Goal: Transaction & Acquisition: Register for event/course

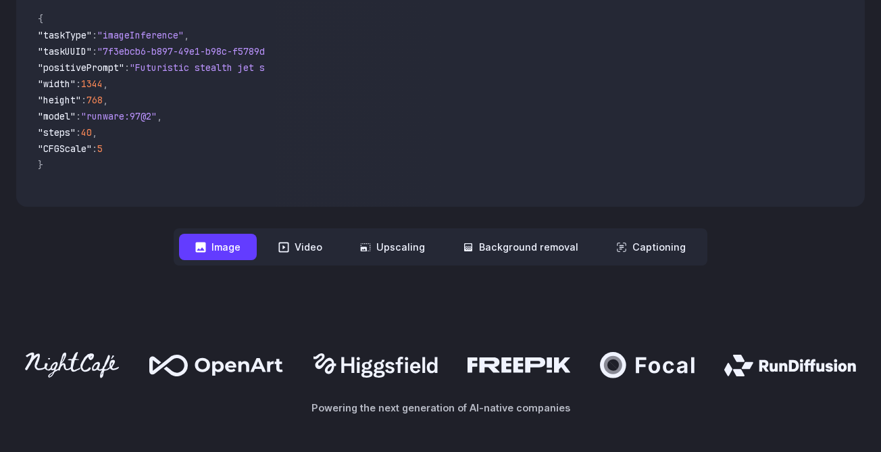
scroll to position [701, 0]
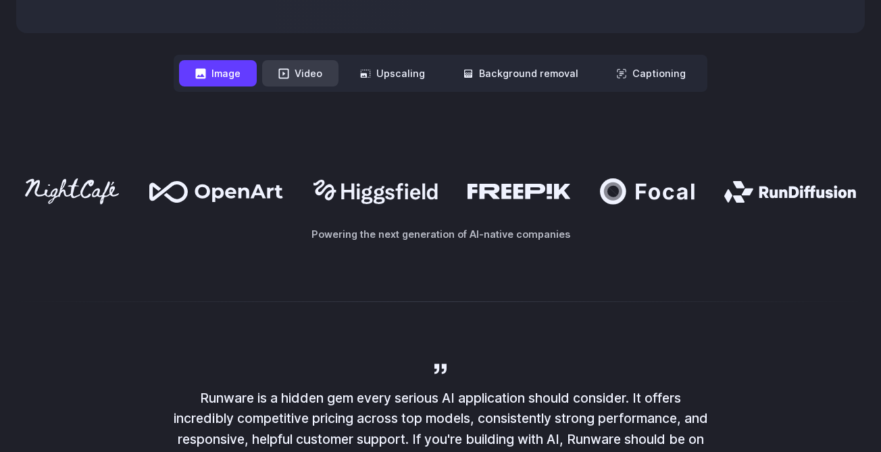
click at [301, 78] on button "Video" at bounding box center [300, 73] width 76 height 26
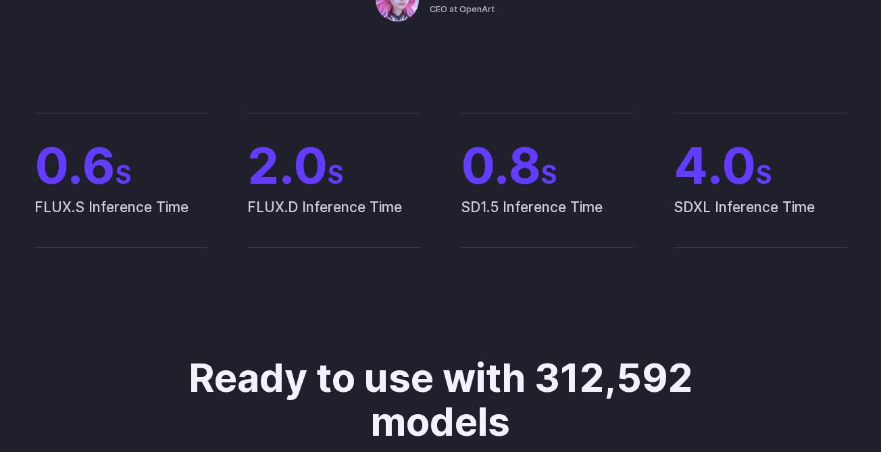
scroll to position [0, 0]
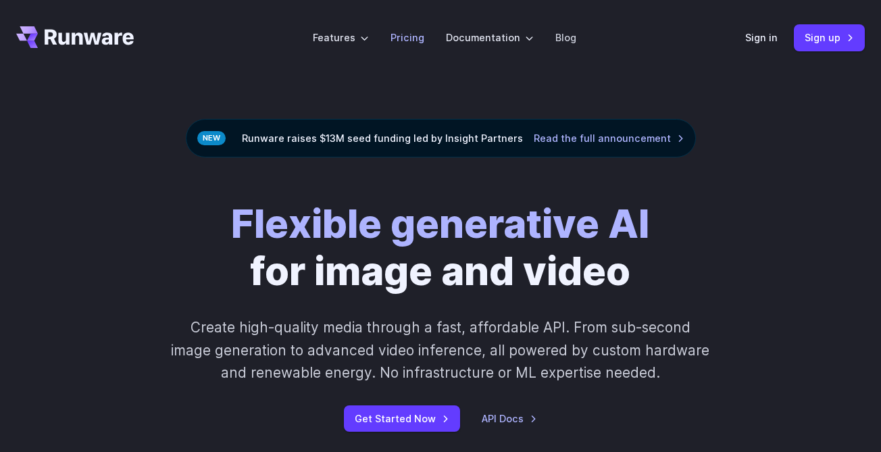
click at [415, 37] on link "Pricing" at bounding box center [407, 38] width 34 height 16
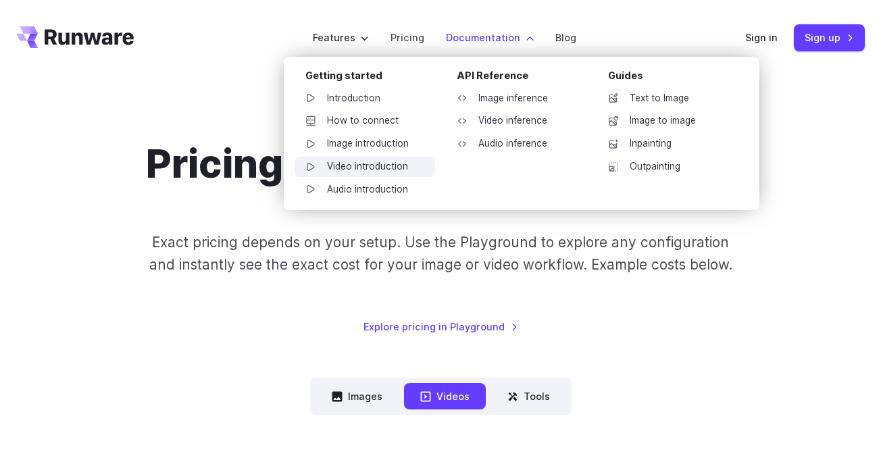
click at [379, 168] on link "Video introduction" at bounding box center [365, 167] width 141 height 20
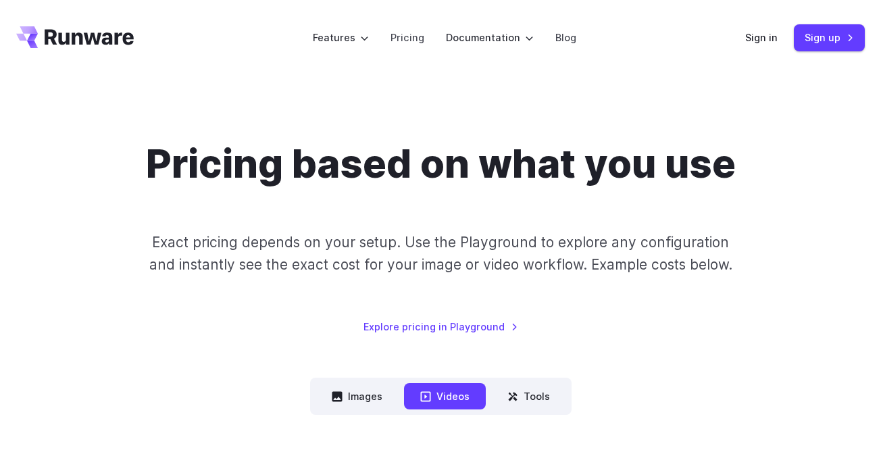
click at [360, 309] on div "Pricing based on what you use Exact pricing depends on your setup. Use the Play…" at bounding box center [440, 238] width 849 height 194
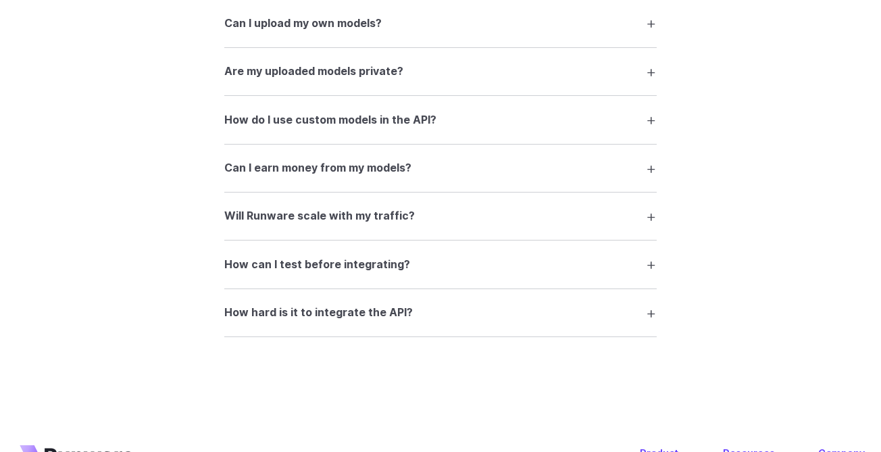
scroll to position [2850, 0]
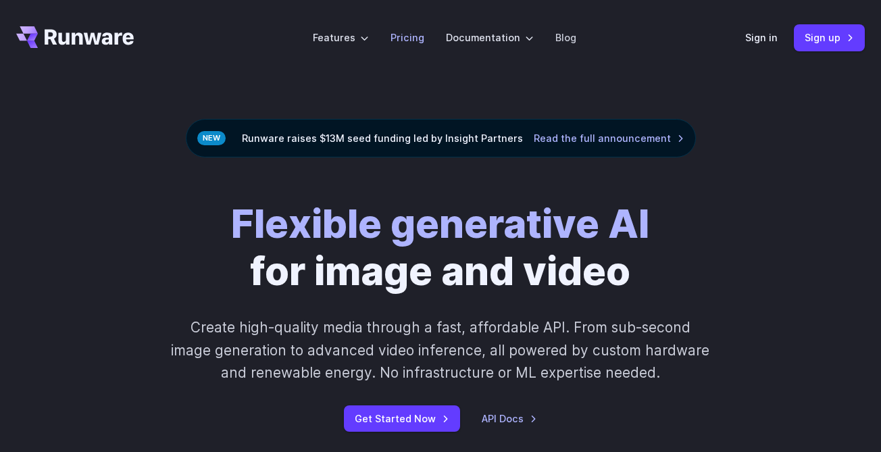
click at [407, 41] on link "Pricing" at bounding box center [407, 38] width 34 height 16
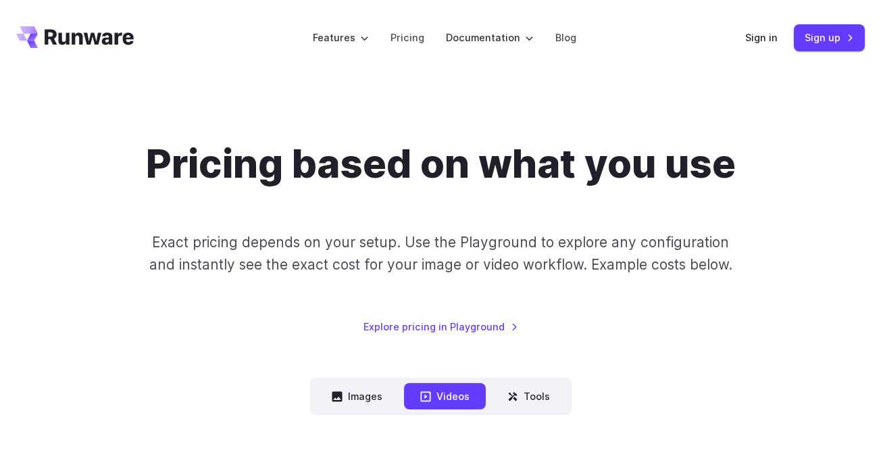
click at [65, 43] on icon "Go to /" at bounding box center [89, 37] width 89 height 16
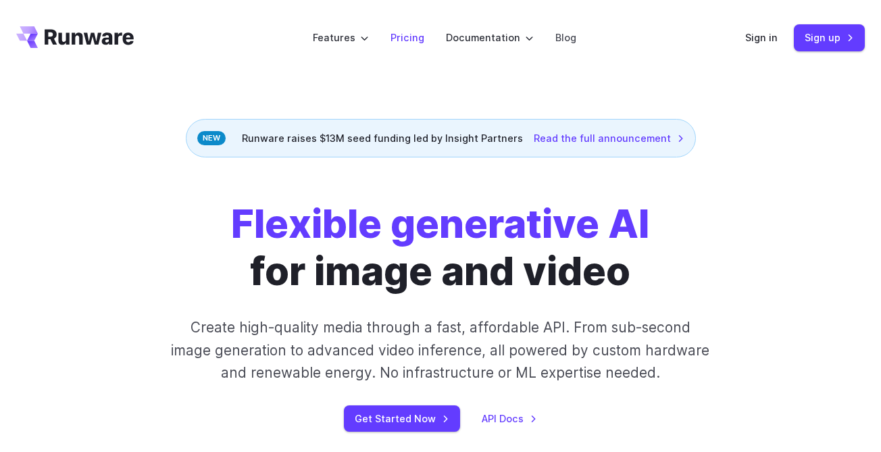
click at [406, 34] on link "Pricing" at bounding box center [407, 38] width 34 height 16
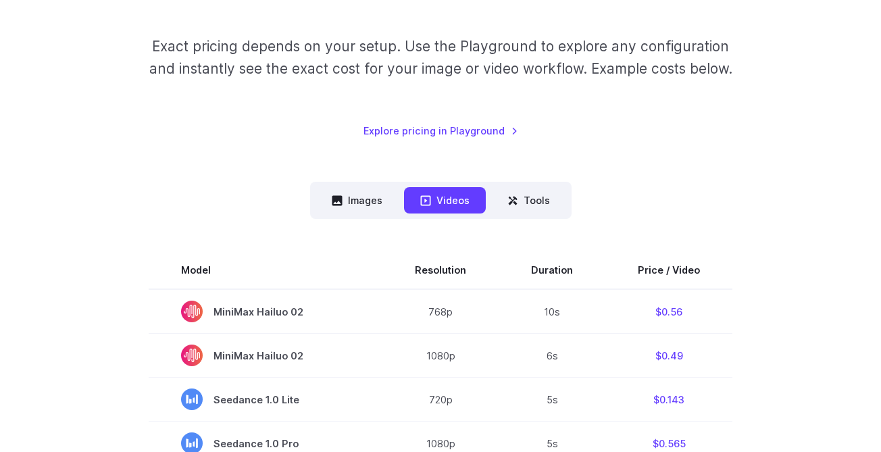
scroll to position [209, 0]
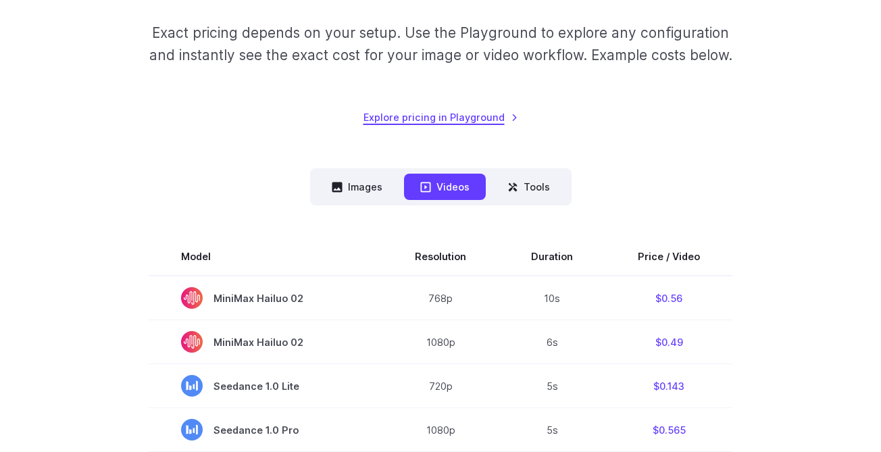
click at [458, 116] on link "Explore pricing in Playground" at bounding box center [440, 117] width 155 height 16
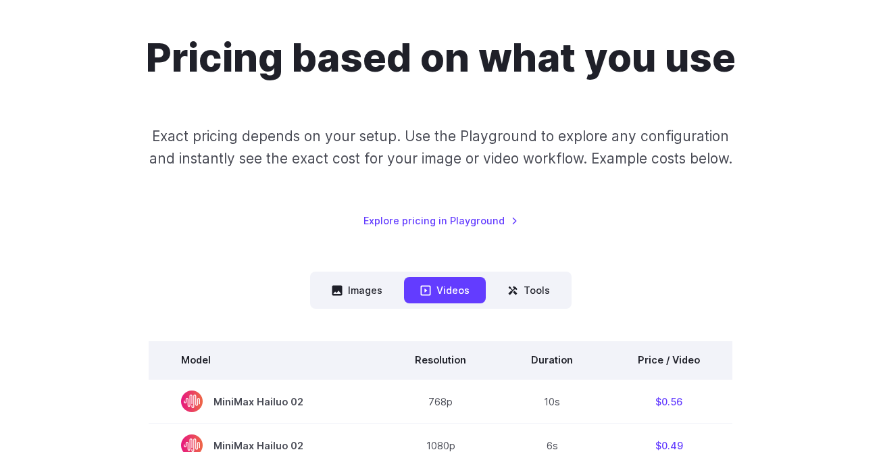
scroll to position [0, 0]
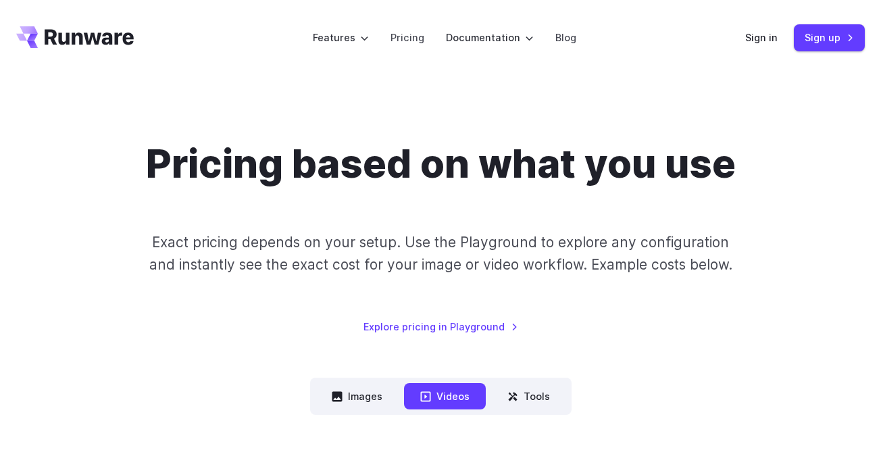
click at [99, 32] on icon "Go to /" at bounding box center [89, 37] width 89 height 16
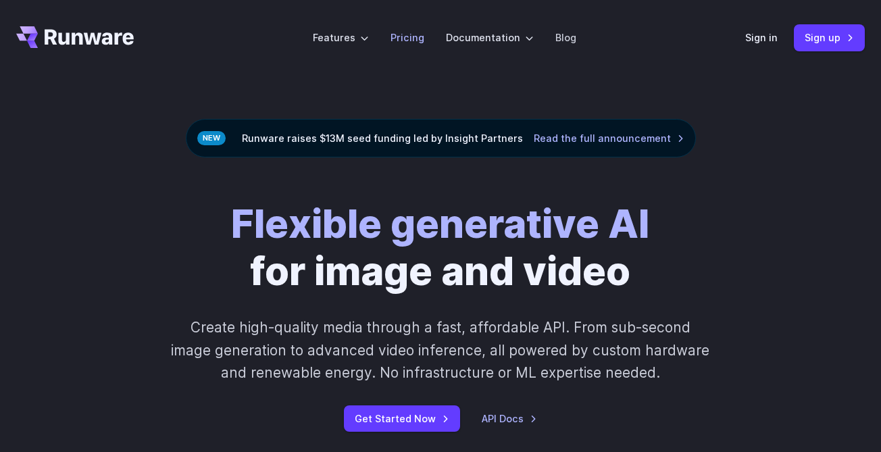
click at [403, 39] on link "Pricing" at bounding box center [407, 38] width 34 height 16
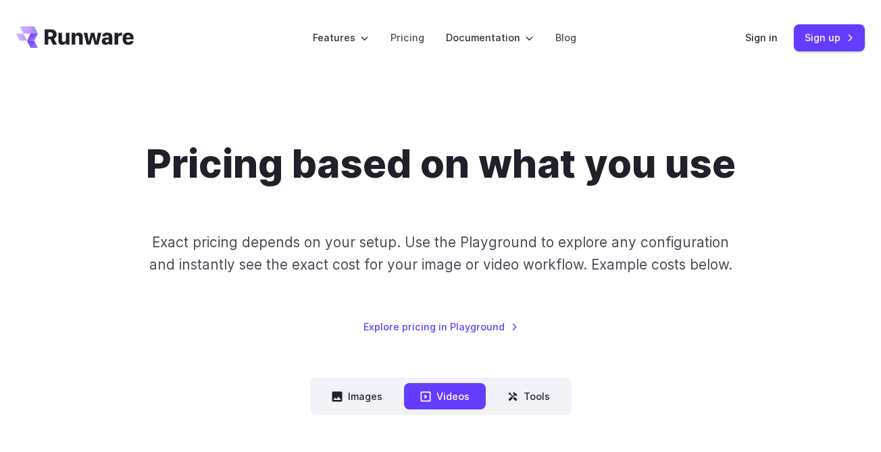
click at [97, 32] on icon "Go to /" at bounding box center [75, 37] width 118 height 22
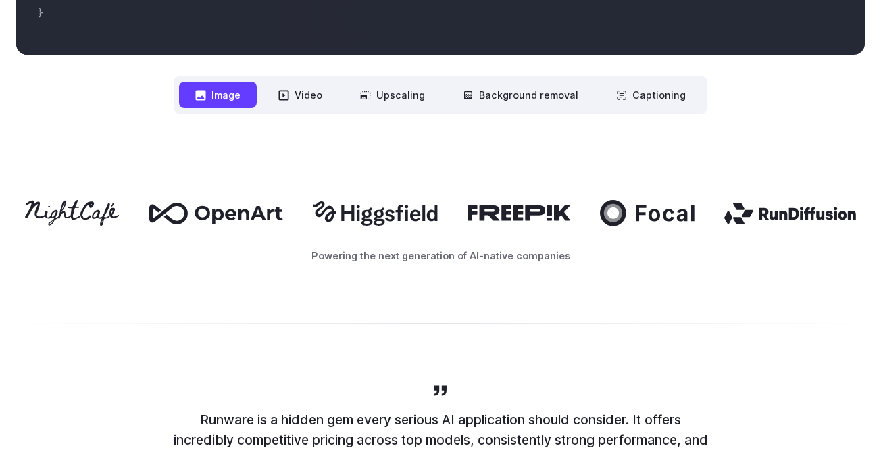
scroll to position [699, 0]
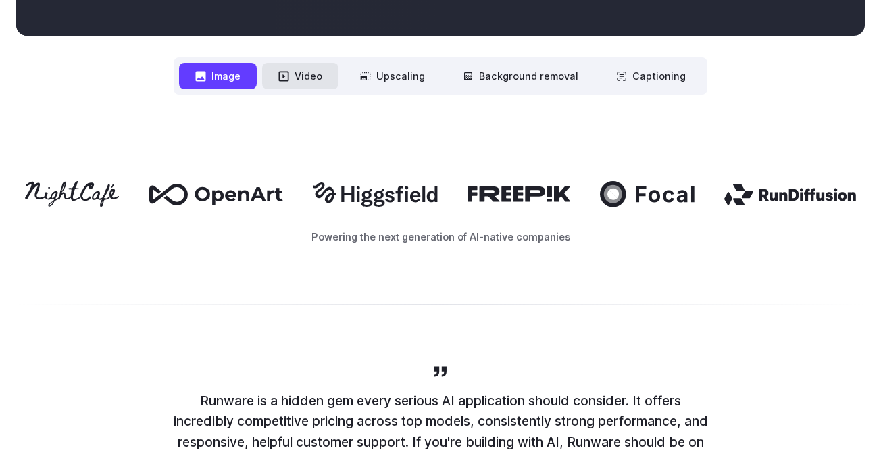
click at [305, 76] on button "Video" at bounding box center [300, 76] width 76 height 26
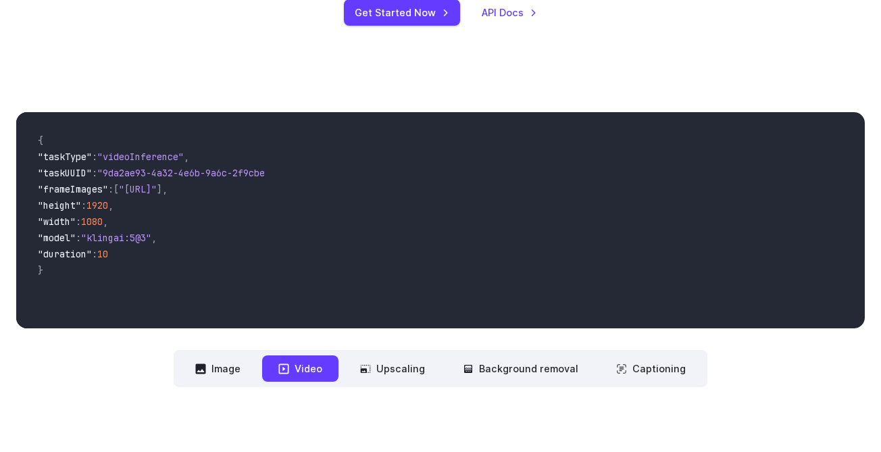
scroll to position [0, 0]
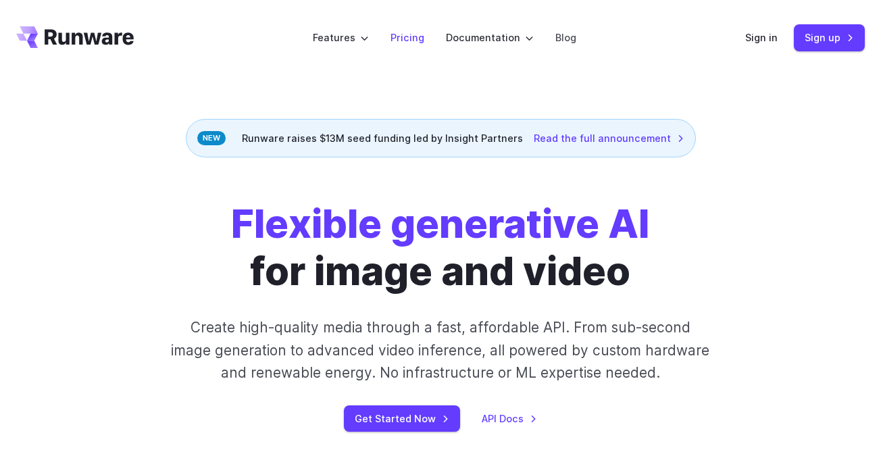
click at [420, 36] on link "Pricing" at bounding box center [407, 38] width 34 height 16
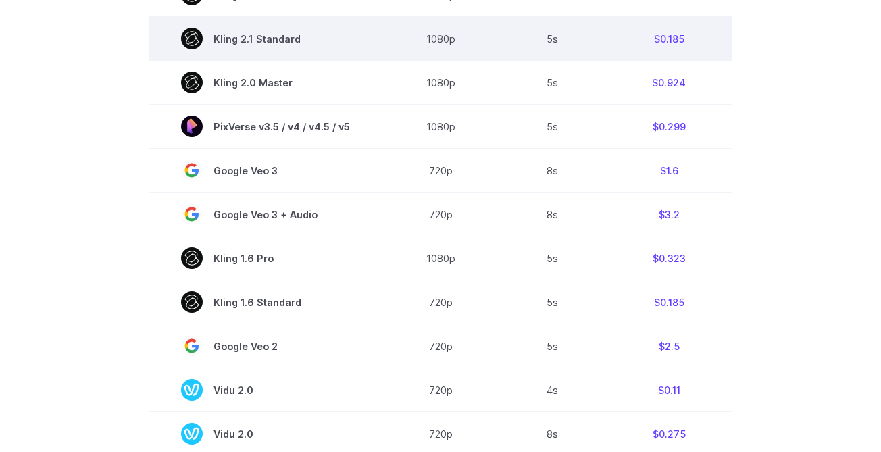
scroll to position [882, 0]
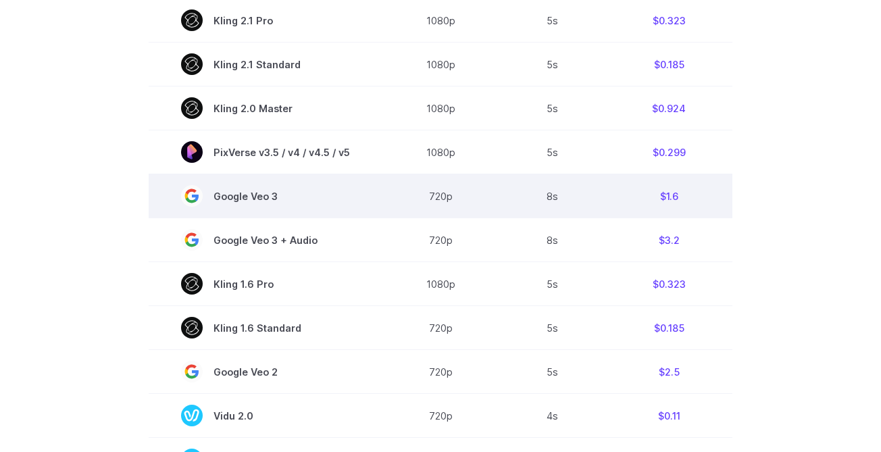
click at [261, 201] on span "Google Veo 3" at bounding box center [265, 196] width 169 height 22
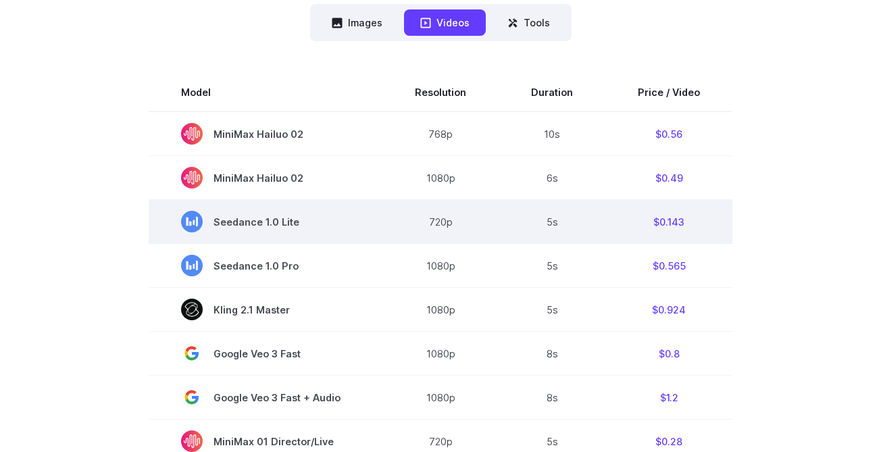
scroll to position [361, 0]
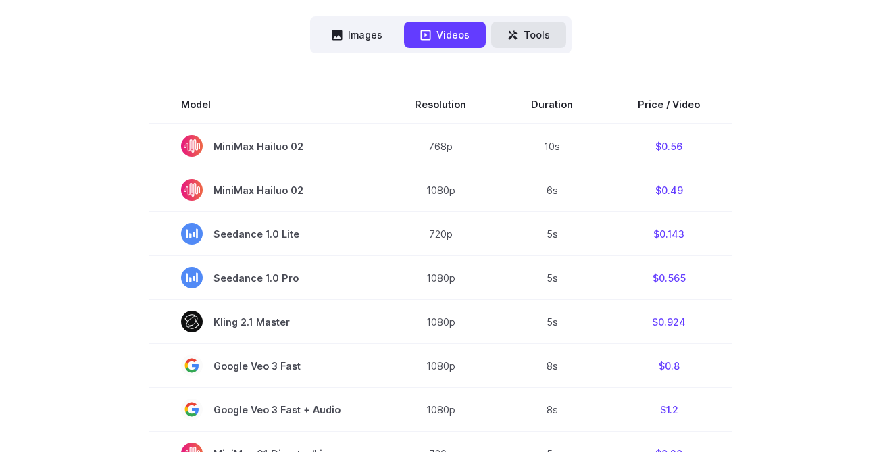
click at [524, 30] on button "Tools" at bounding box center [528, 35] width 75 height 26
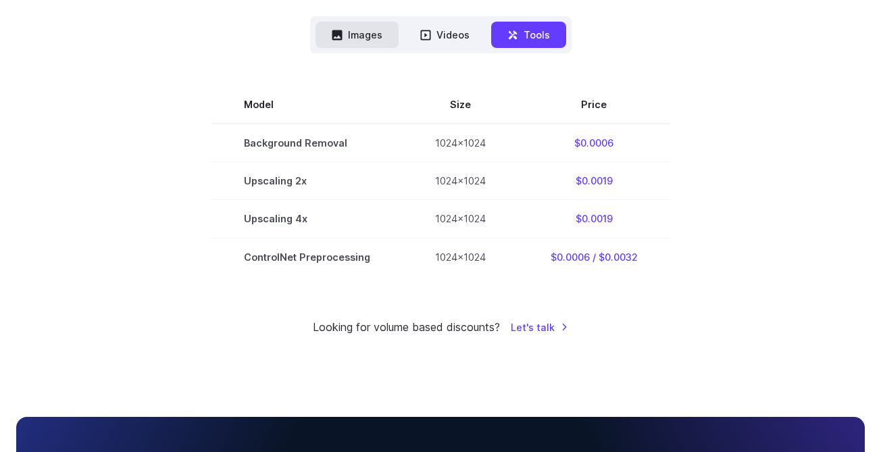
click at [356, 36] on button "Images" at bounding box center [356, 35] width 83 height 26
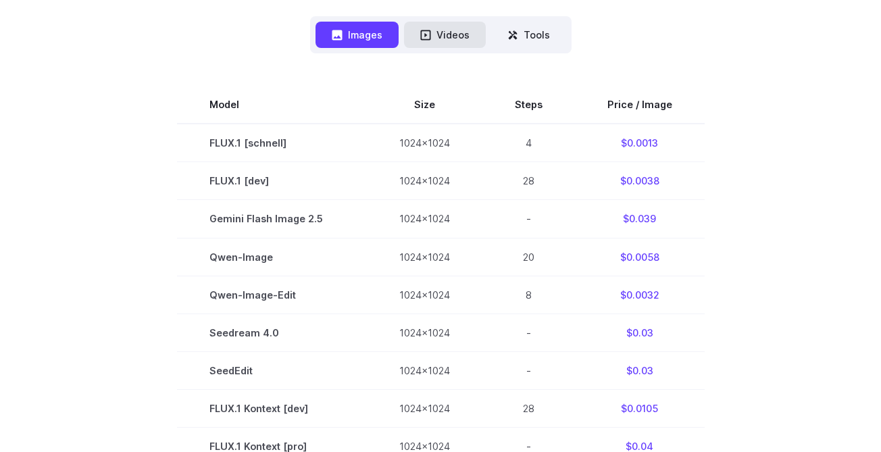
click at [422, 43] on button "Videos" at bounding box center [445, 35] width 82 height 26
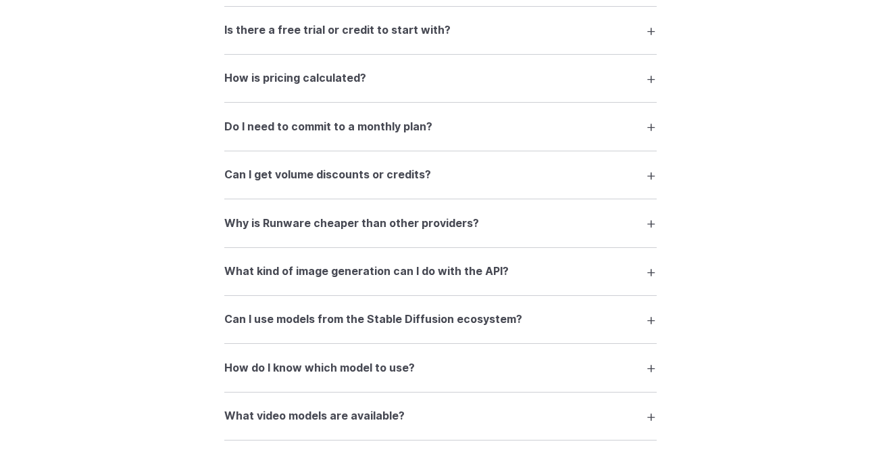
scroll to position [2173, 0]
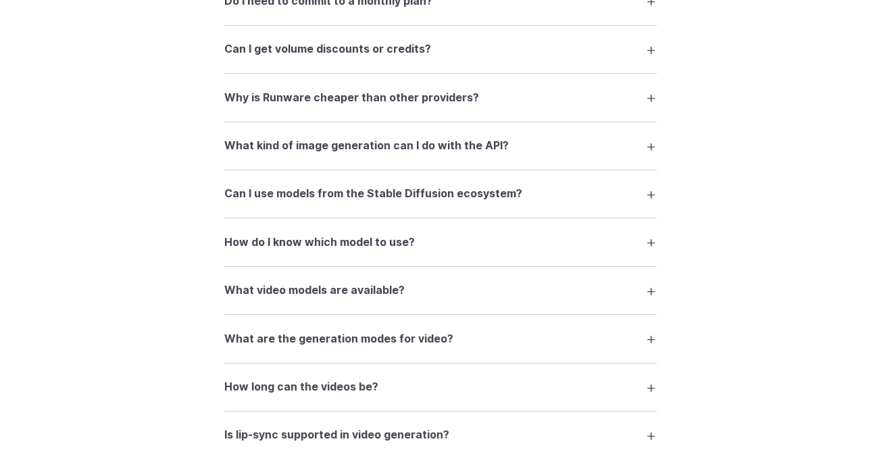
click at [403, 203] on h3 "Can I use models from the Stable Diffusion ecosystem?" at bounding box center [373, 194] width 298 height 18
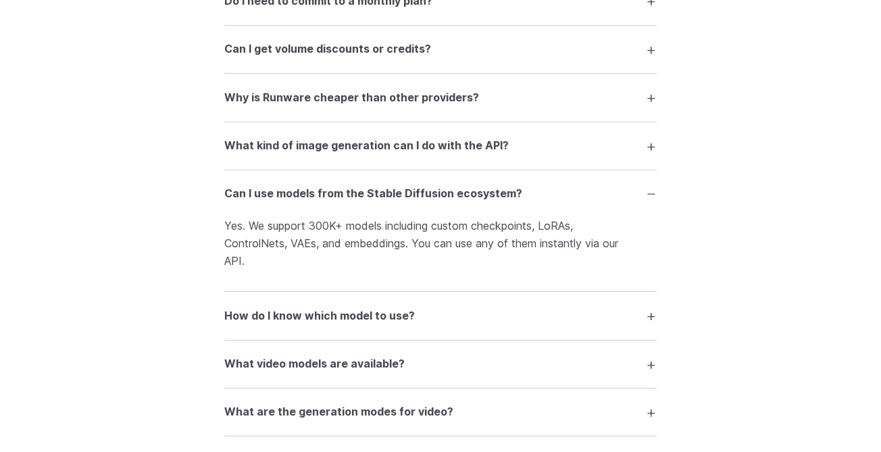
click at [402, 203] on h3 "Can I use models from the Stable Diffusion ecosystem?" at bounding box center [373, 194] width 298 height 18
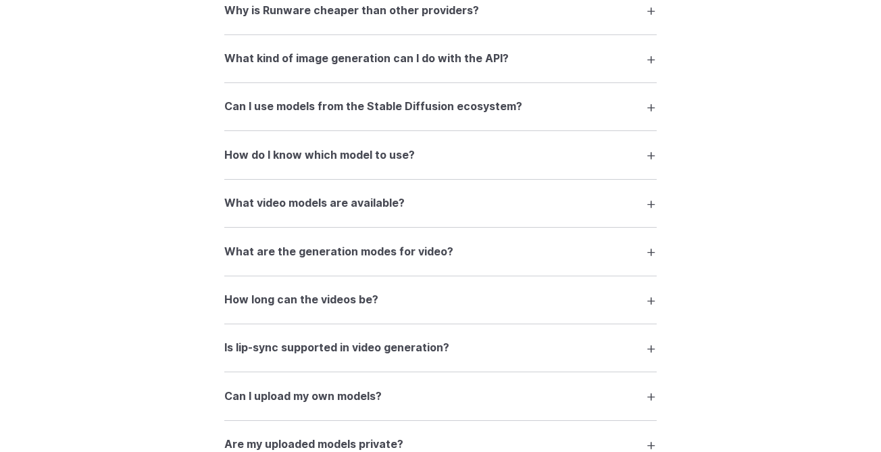
scroll to position [2261, 0]
click at [360, 211] on h3 "What video models are available?" at bounding box center [314, 203] width 180 height 18
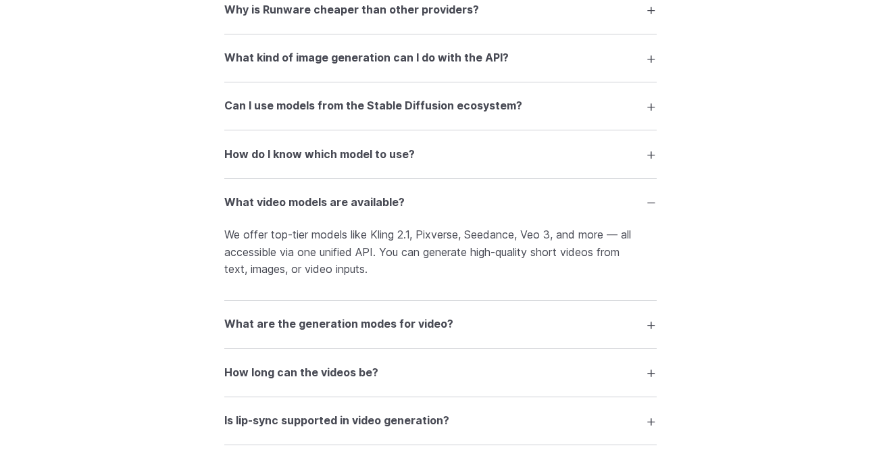
click at [359, 209] on h3 "What video models are available?" at bounding box center [314, 203] width 180 height 18
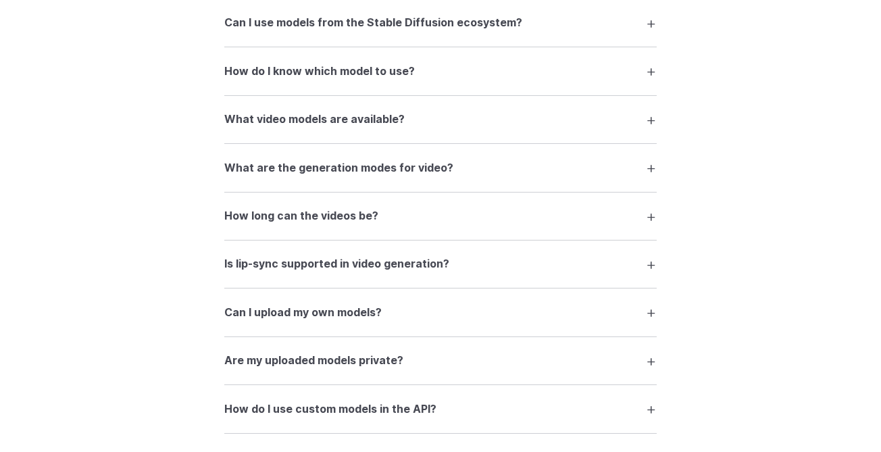
scroll to position [2348, 0]
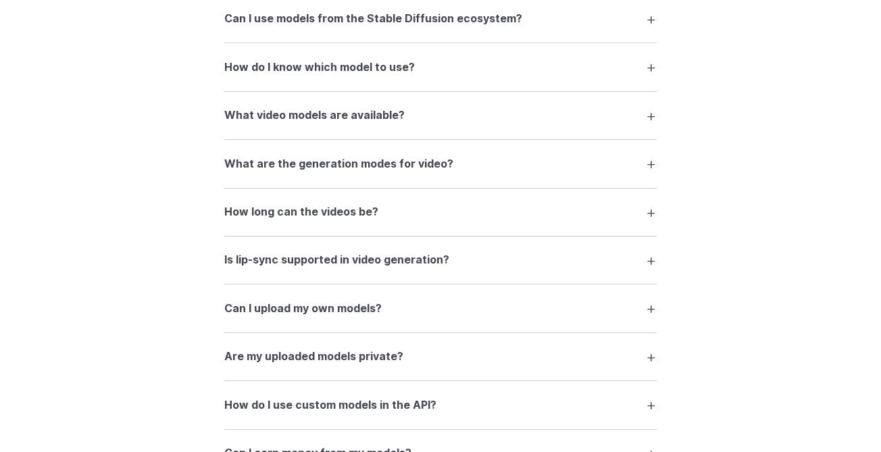
click at [358, 221] on h3 "How long can the videos be?" at bounding box center [301, 212] width 154 height 18
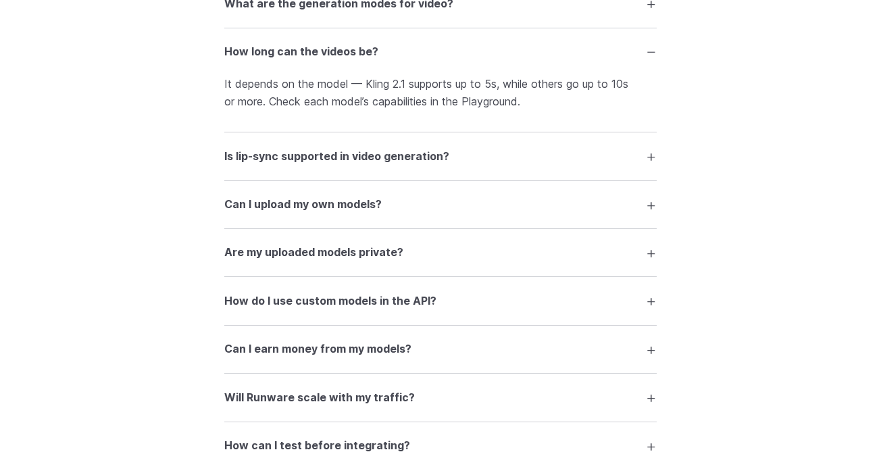
scroll to position [2509, 0]
click at [330, 309] on h3 "How do I use custom models in the API?" at bounding box center [330, 301] width 212 height 18
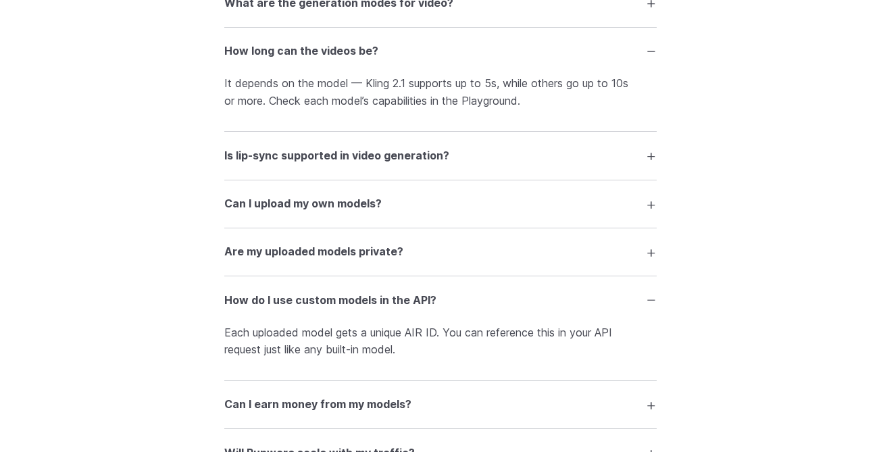
click at [328, 309] on h3 "How do I use custom models in the API?" at bounding box center [330, 301] width 212 height 18
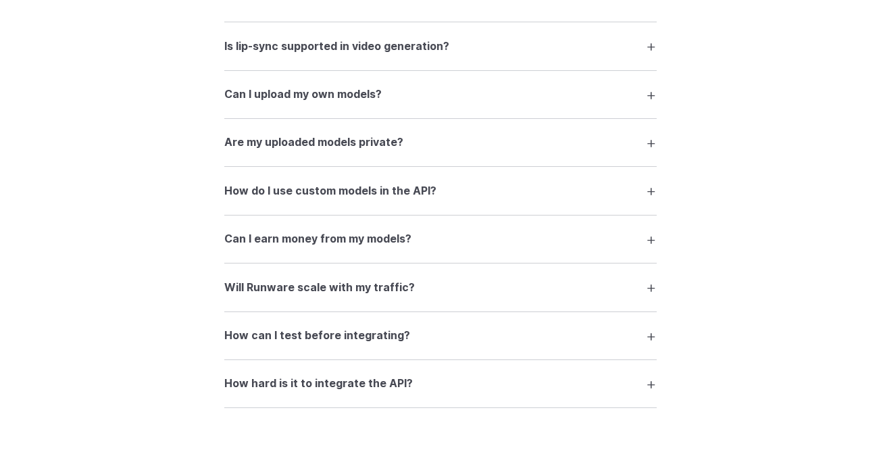
scroll to position [2634, 0]
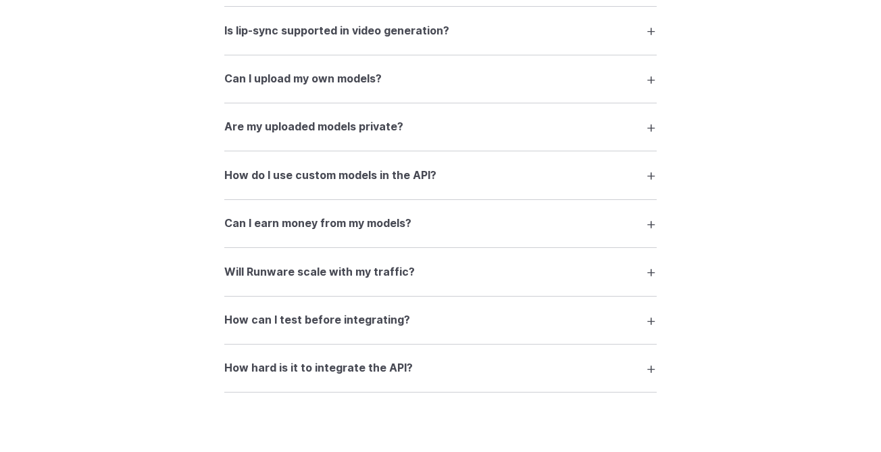
click at [349, 232] on h3 "Can I earn money from my models?" at bounding box center [317, 224] width 187 height 18
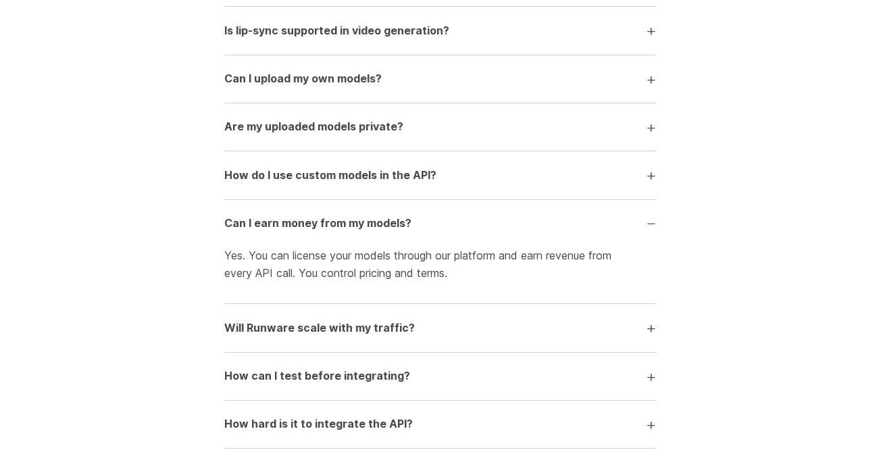
click at [349, 232] on h3 "Can I earn money from my models?" at bounding box center [317, 224] width 187 height 18
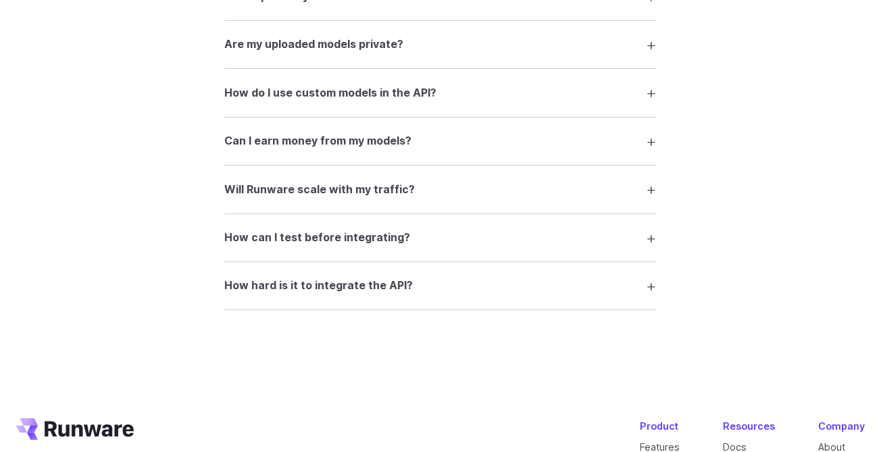
scroll to position [2718, 0]
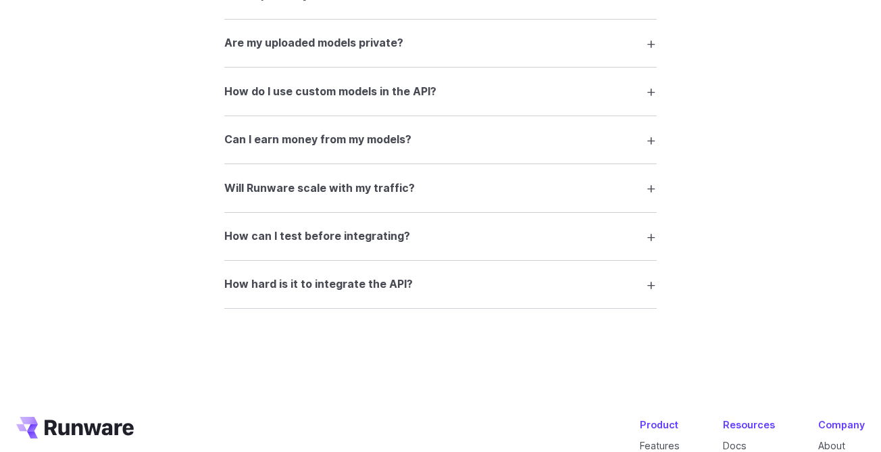
click at [351, 249] on summary "How can I test before integrating?" at bounding box center [440, 237] width 432 height 26
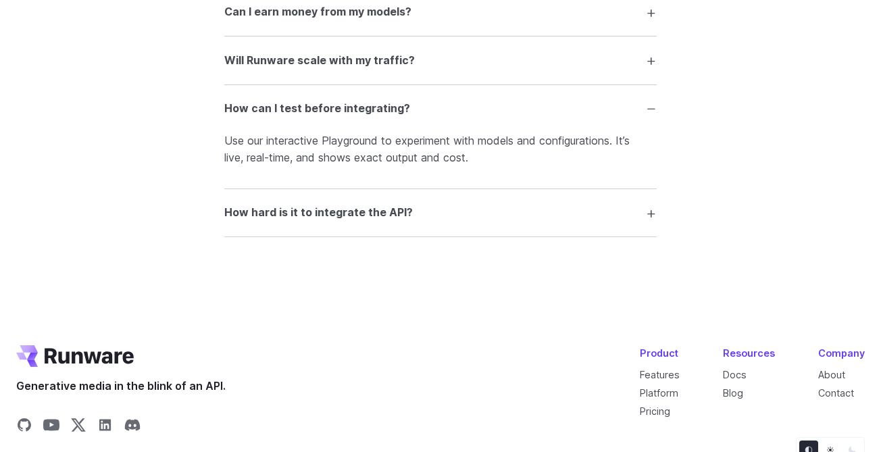
scroll to position [2852, 0]
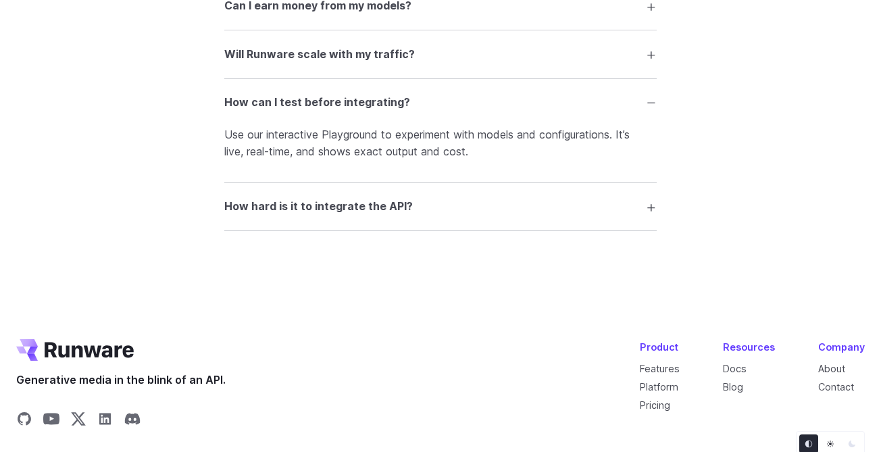
click at [350, 216] on h3 "How hard is it to integrate the API?" at bounding box center [318, 207] width 188 height 18
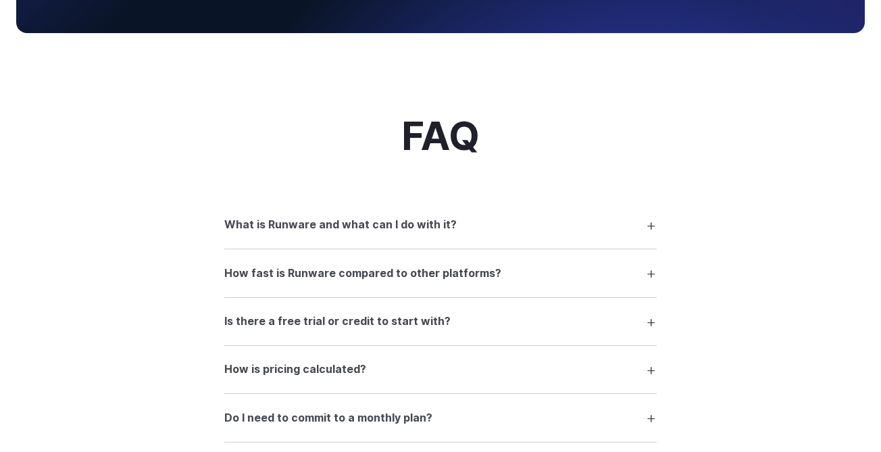
scroll to position [1758, 0]
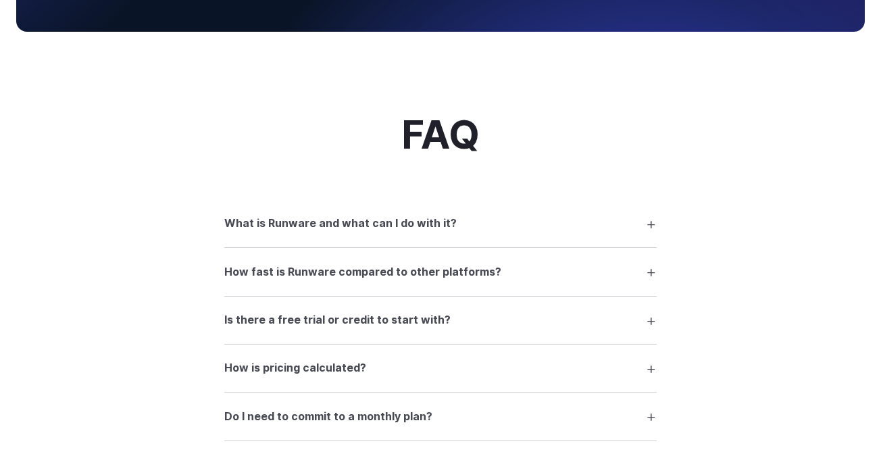
click at [353, 329] on h3 "Is there a free trial or credit to start with?" at bounding box center [337, 320] width 226 height 18
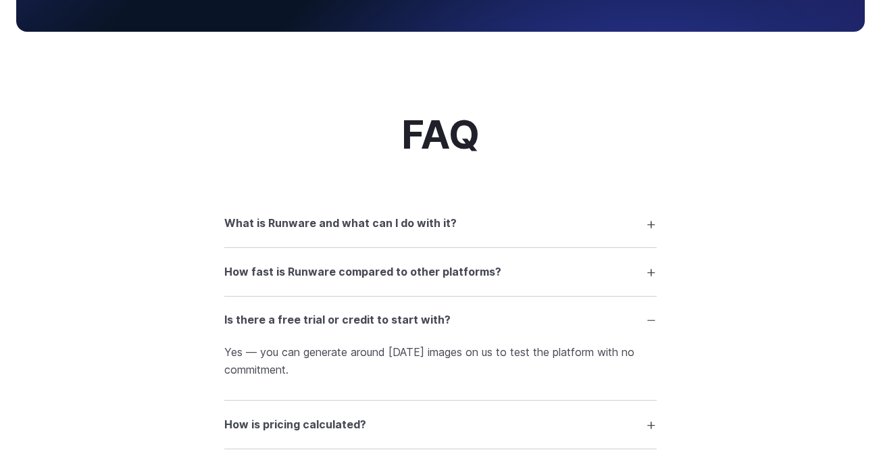
scroll to position [1804, 0]
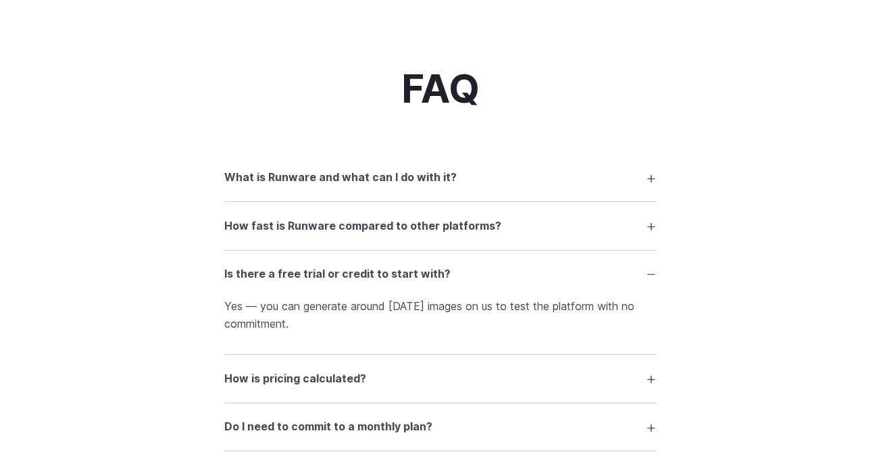
click at [377, 235] on h3 "How fast is Runware compared to other platforms?" at bounding box center [362, 227] width 277 height 18
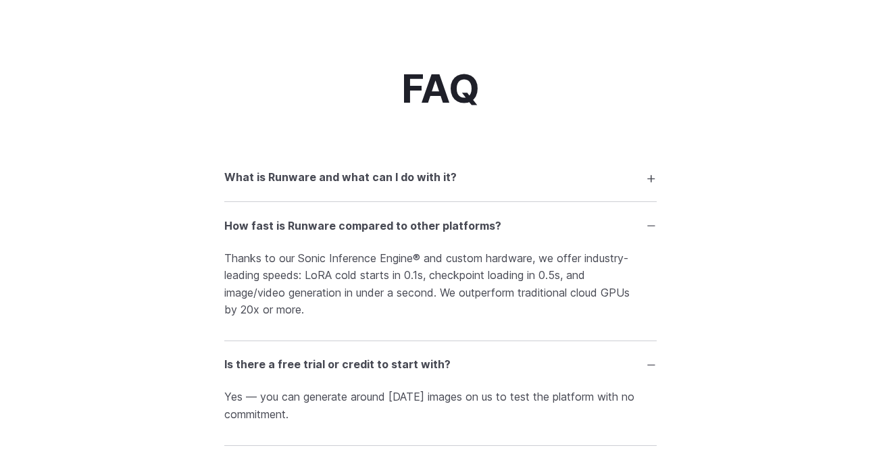
click at [338, 191] on summary "What is Runware and what can I do with it?" at bounding box center [440, 178] width 432 height 26
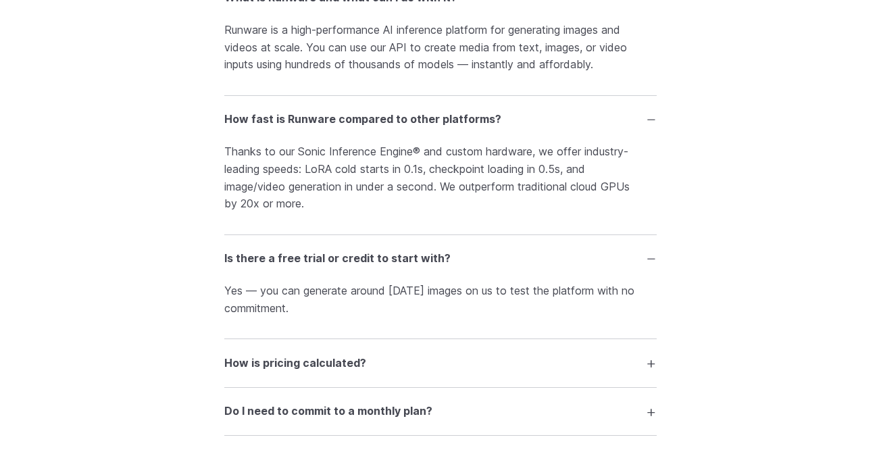
scroll to position [1985, 0]
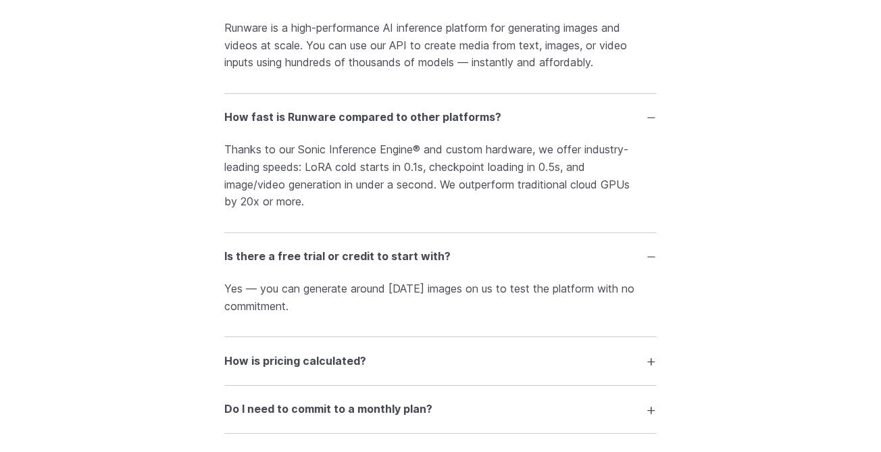
click at [274, 369] on h3 "How is pricing calculated?" at bounding box center [295, 362] width 142 height 18
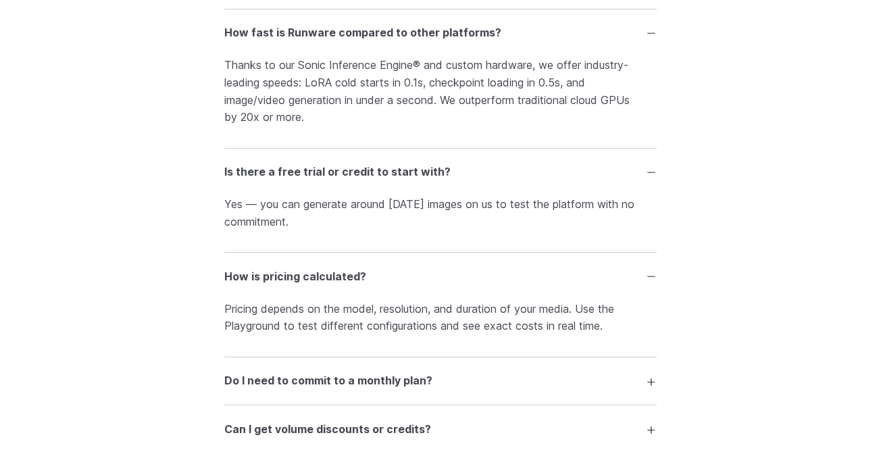
scroll to position [2082, 0]
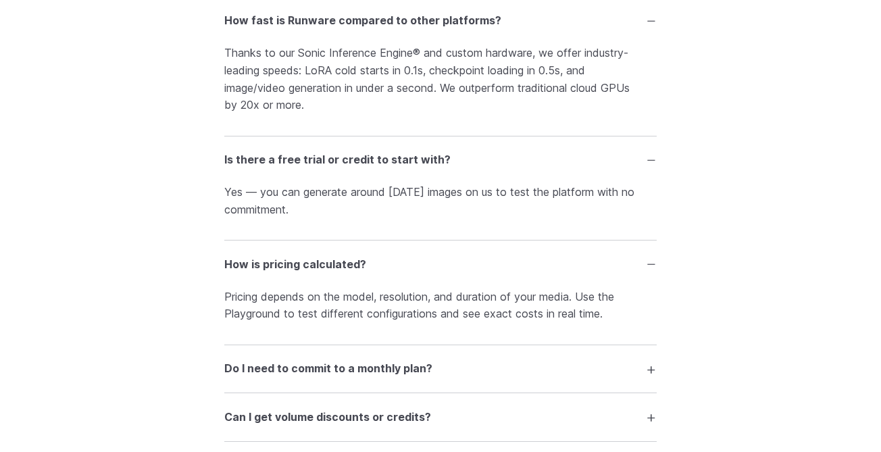
click at [375, 382] on summary "Do I need to commit to a monthly plan?" at bounding box center [440, 369] width 432 height 26
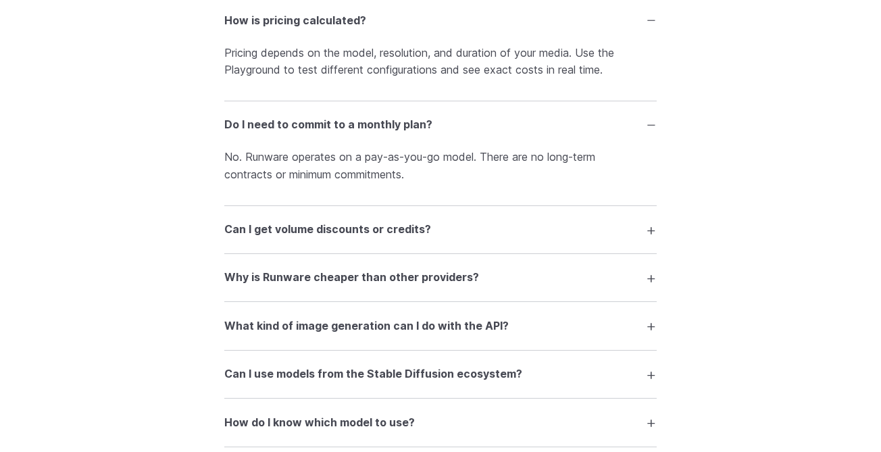
scroll to position [2335, 0]
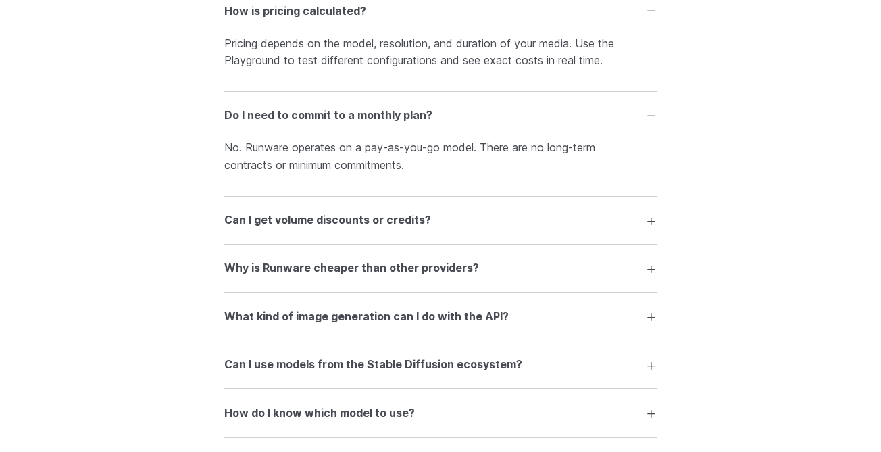
click at [332, 229] on h3 "Can I get volume discounts or credits?" at bounding box center [327, 220] width 207 height 18
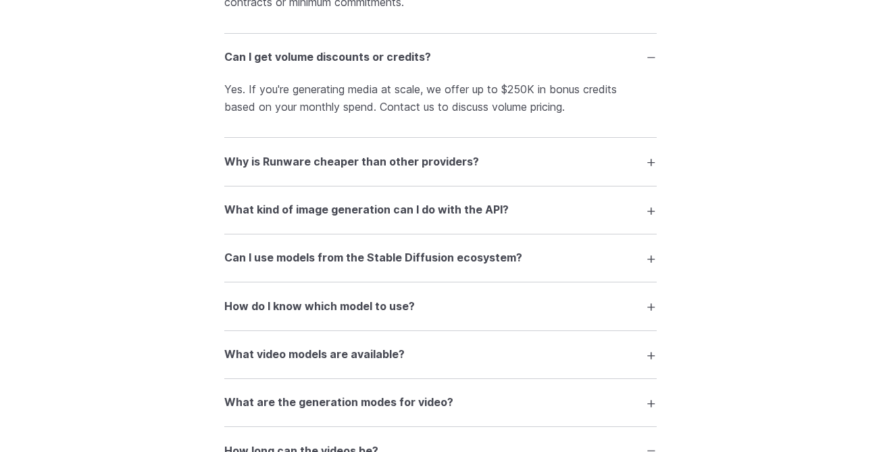
scroll to position [2502, 0]
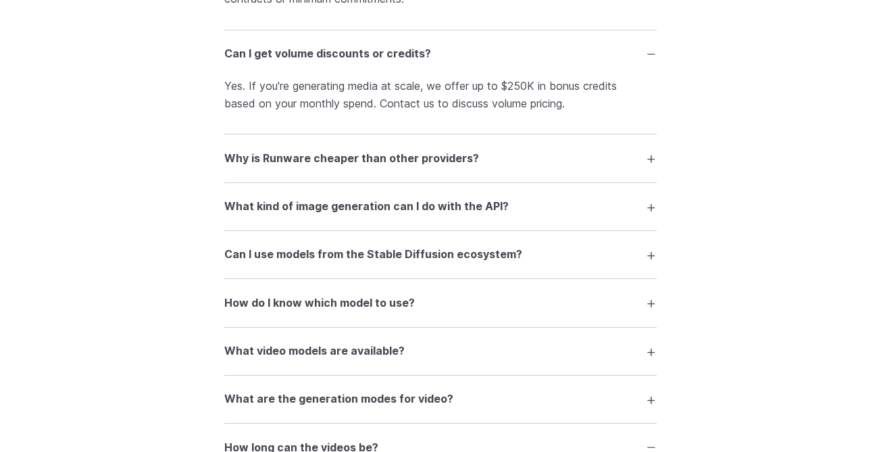
click at [338, 161] on h3 "Why is Runware cheaper than other providers?" at bounding box center [351, 159] width 255 height 18
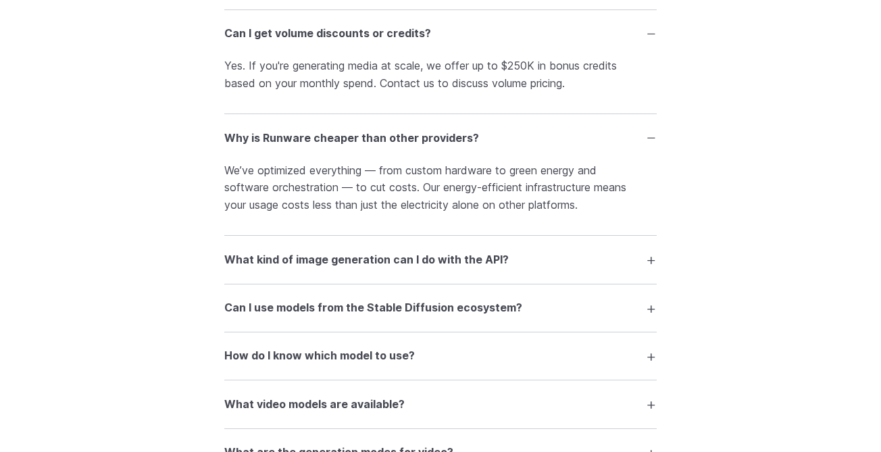
scroll to position [2553, 0]
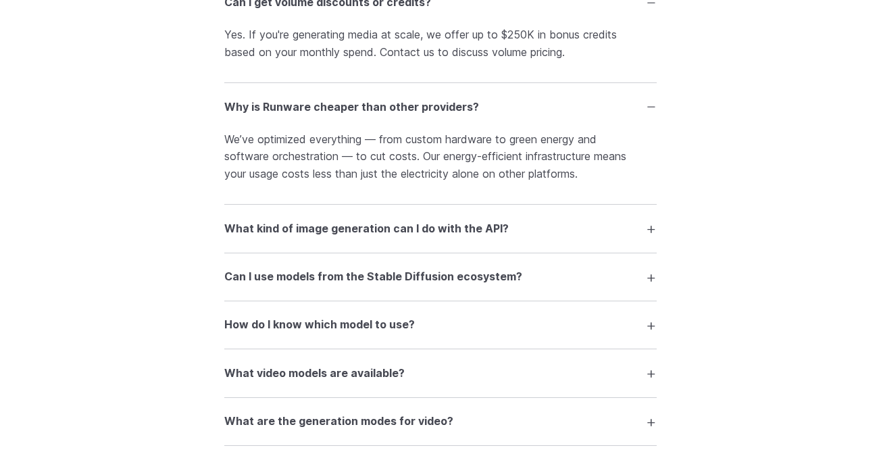
click at [353, 241] on summary "What kind of image generation can I do with the API?" at bounding box center [440, 229] width 432 height 26
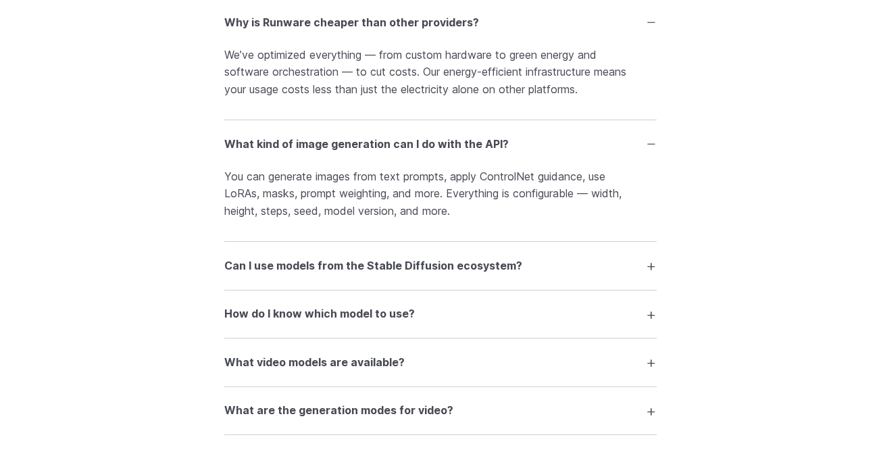
scroll to position [2639, 0]
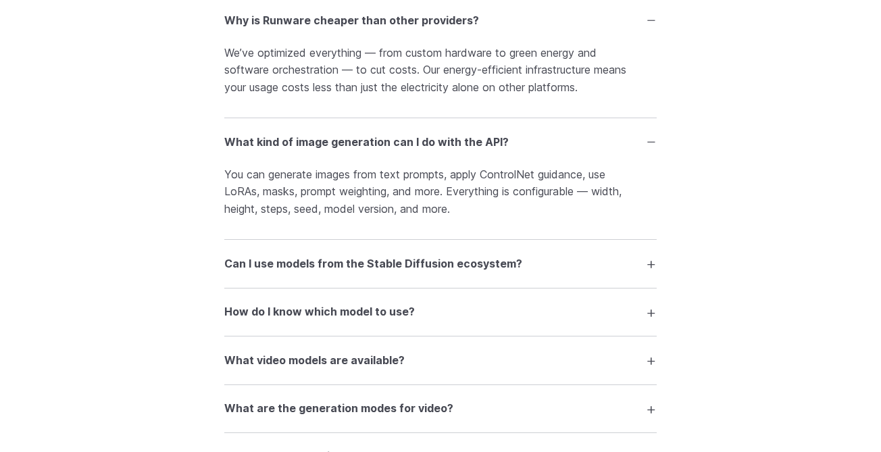
click at [330, 276] on summary "Can I use models from the Stable Diffusion ecosystem?" at bounding box center [440, 264] width 432 height 26
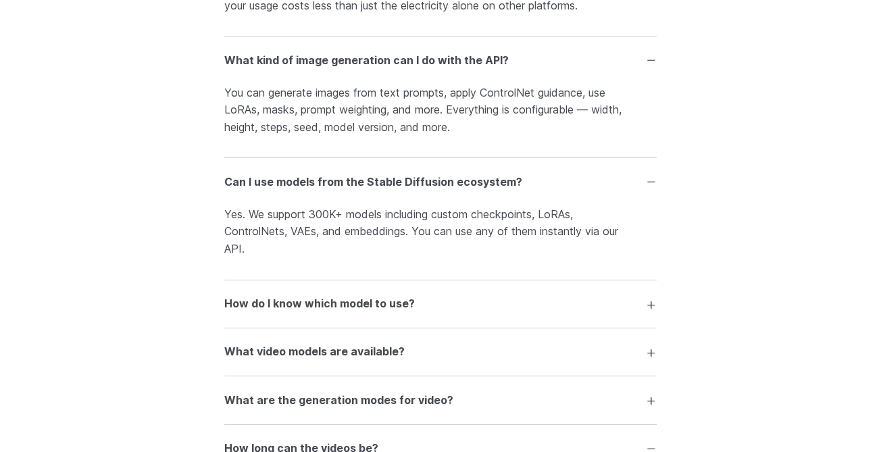
scroll to position [2727, 0]
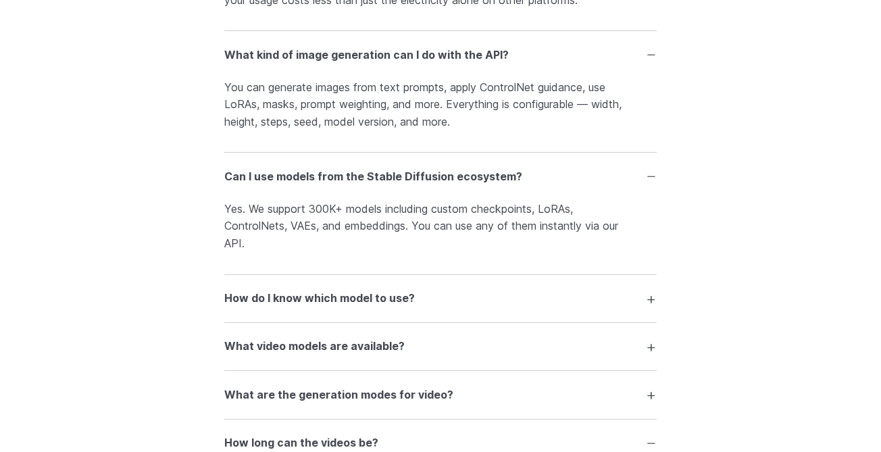
click at [350, 297] on summary "How do I know which model to use?" at bounding box center [440, 299] width 432 height 26
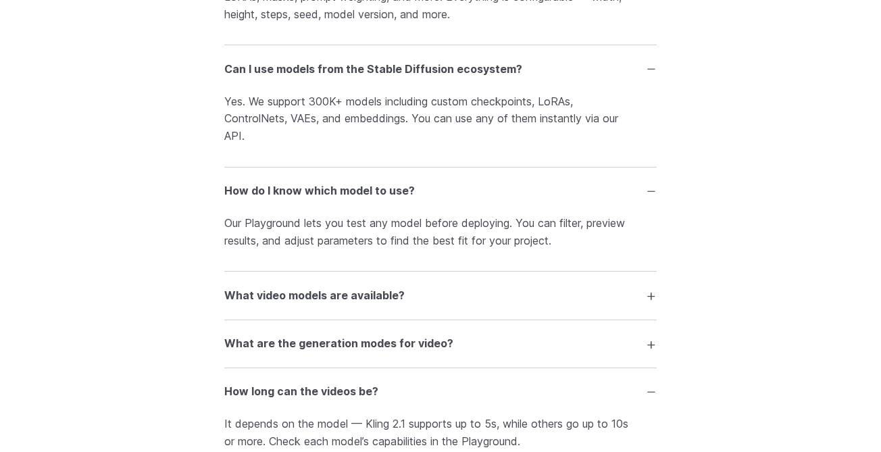
scroll to position [2850, 0]
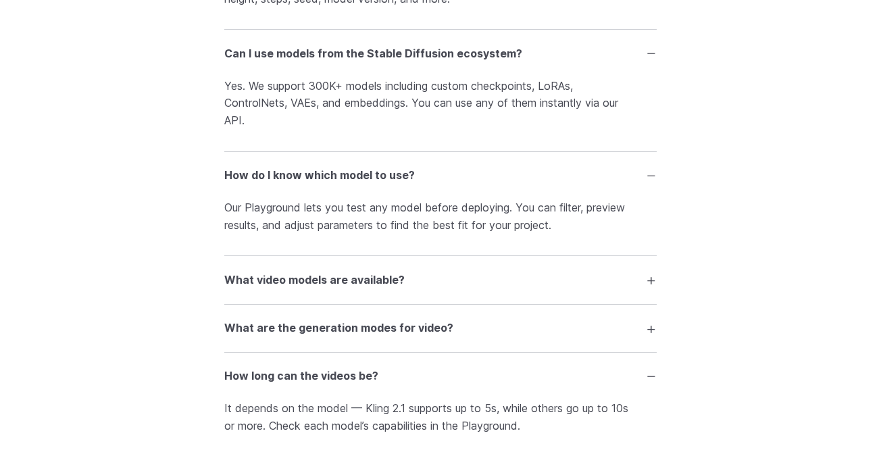
click at [355, 280] on summary "What video models are available?" at bounding box center [440, 280] width 432 height 26
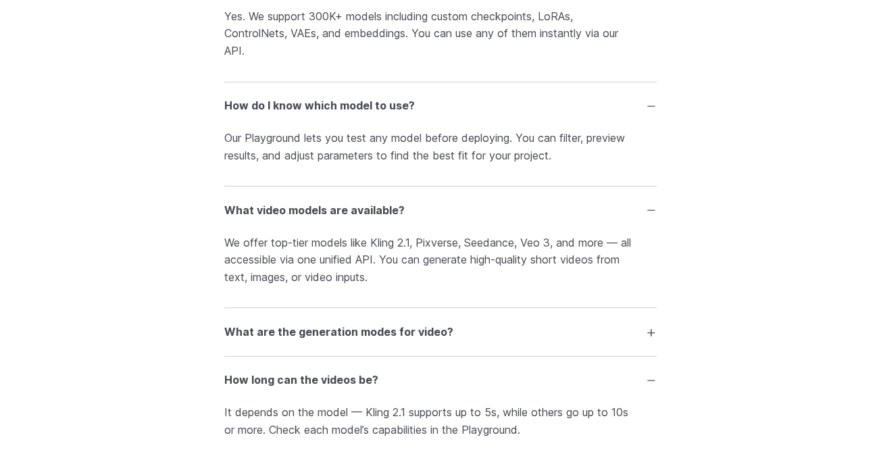
scroll to position [2933, 0]
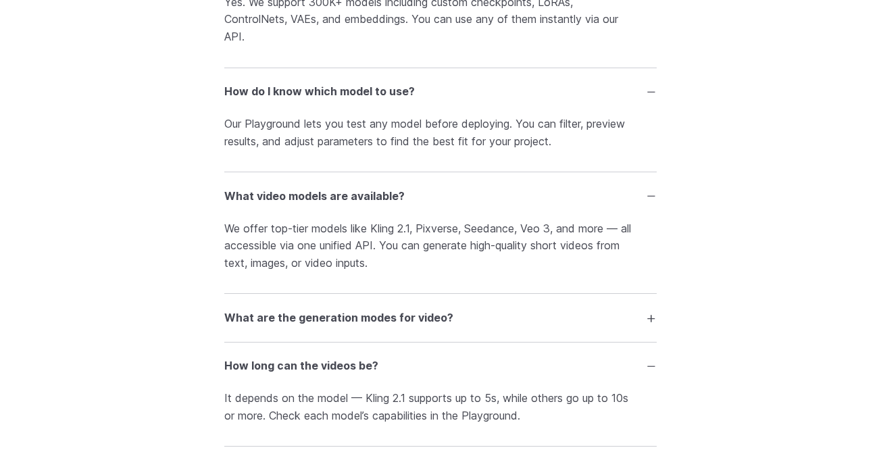
click at [332, 327] on h3 "What are the generation modes for video?" at bounding box center [338, 318] width 229 height 18
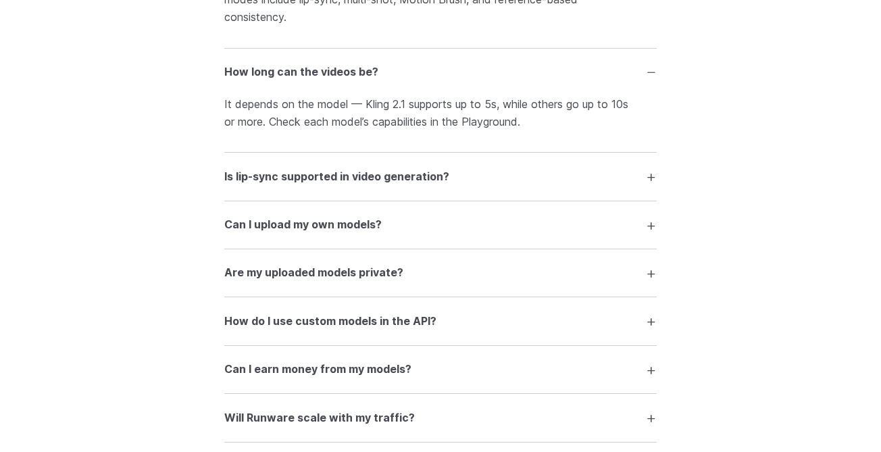
scroll to position [3347, 0]
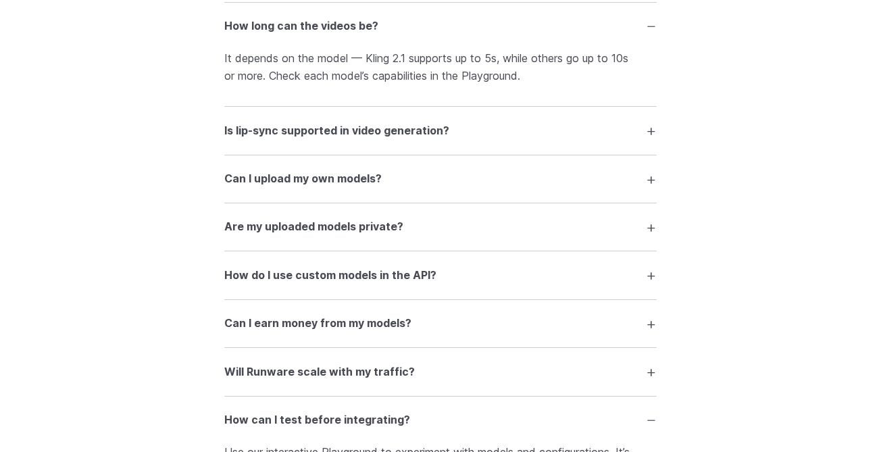
click at [354, 203] on details "Can I upload my own models? Yes. You can upload custom checkpoints, LoRAs, Cont…" at bounding box center [440, 179] width 432 height 48
click at [349, 187] on h3 "Can I upload my own models?" at bounding box center [302, 179] width 157 height 18
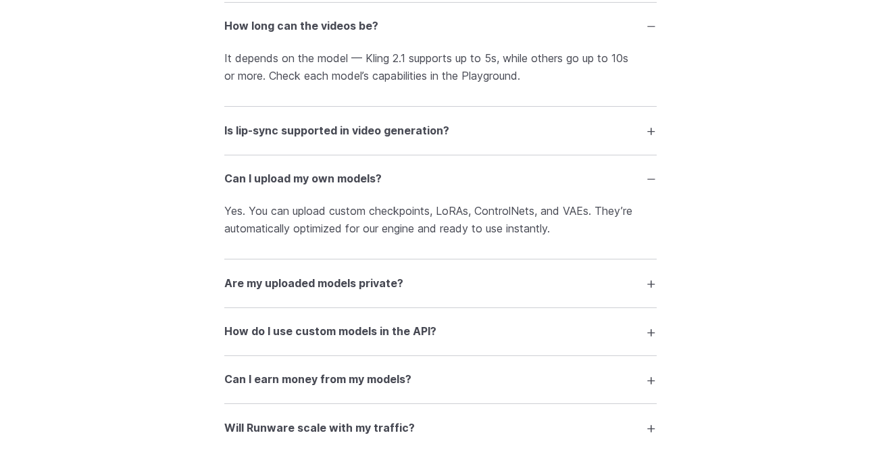
click at [347, 292] on h3 "Are my uploaded models private?" at bounding box center [313, 284] width 179 height 18
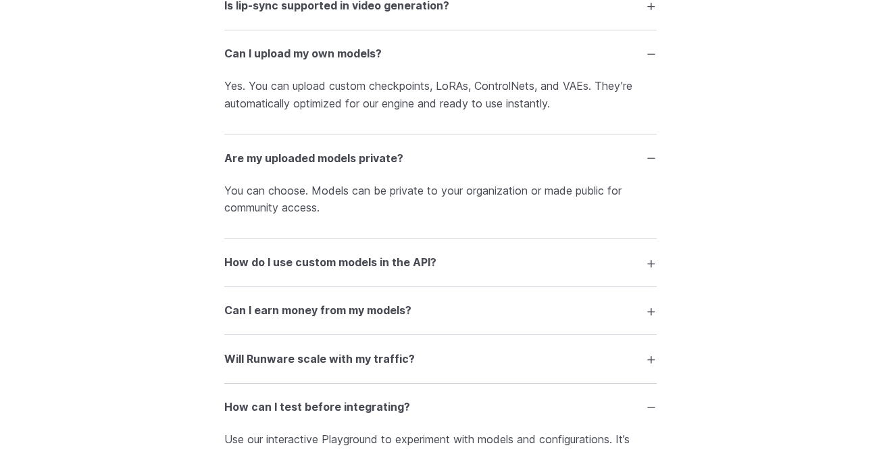
scroll to position [3496, 0]
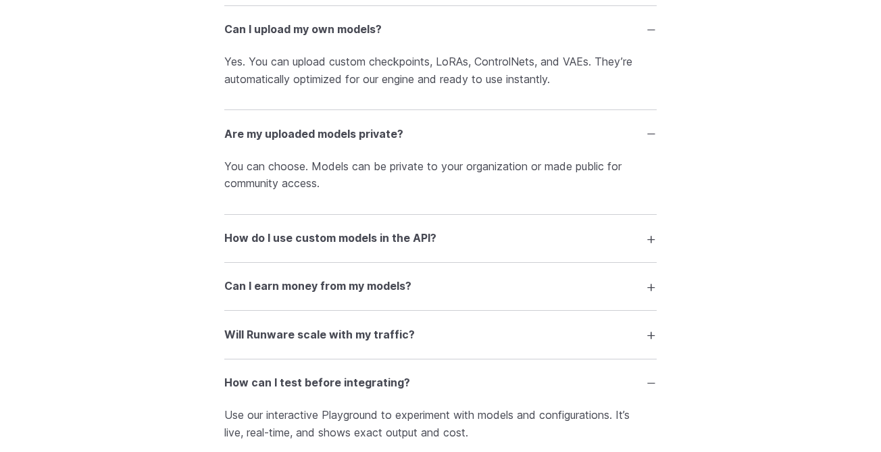
click at [355, 247] on h3 "How do I use custom models in the API?" at bounding box center [330, 239] width 212 height 18
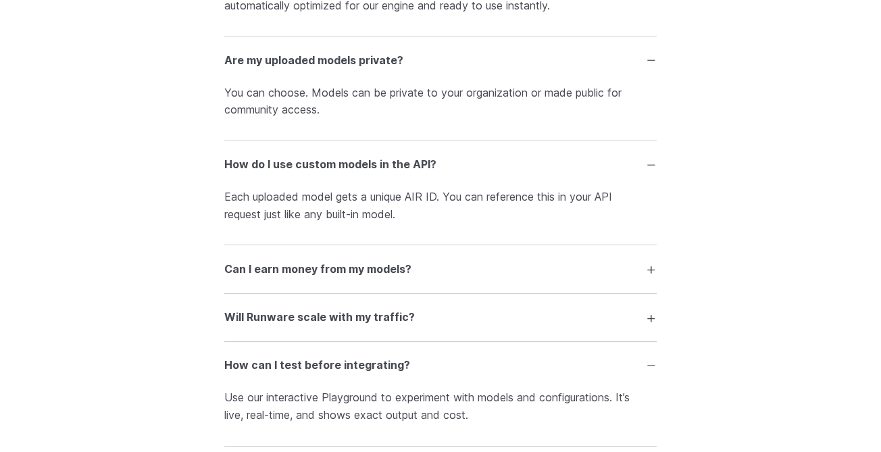
scroll to position [3574, 0]
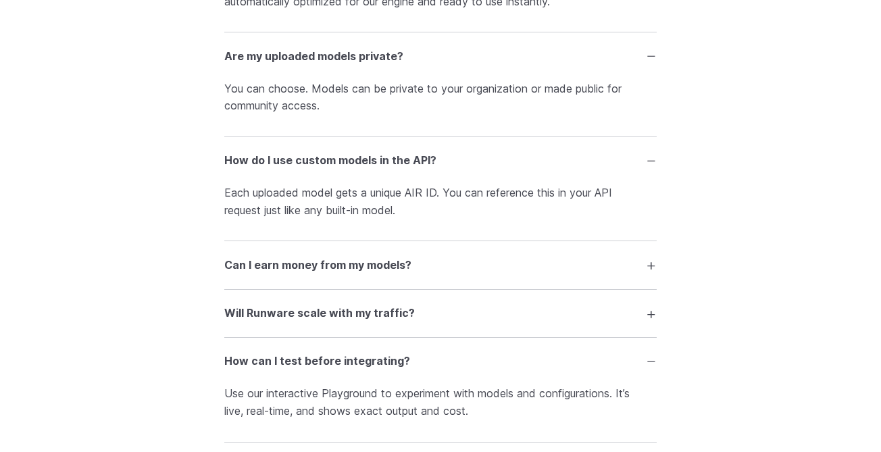
click at [353, 269] on h3 "Can I earn money from my models?" at bounding box center [317, 266] width 187 height 18
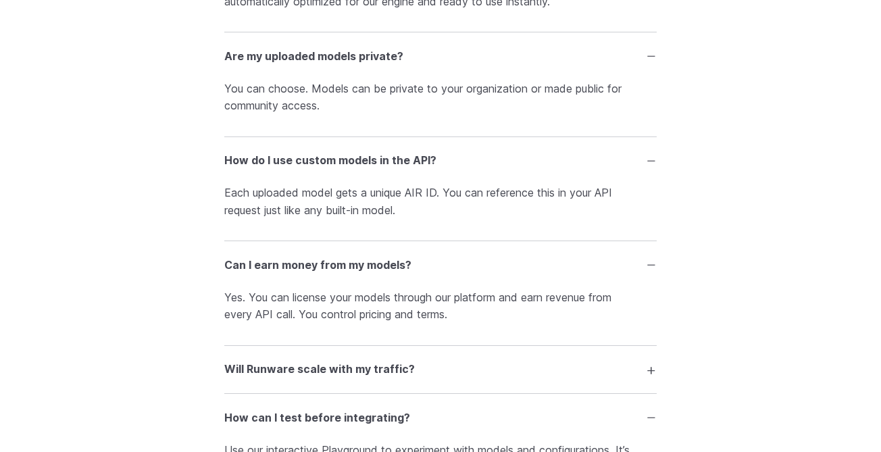
click at [324, 378] on h3 "Will Runware scale with my traffic?" at bounding box center [319, 370] width 191 height 18
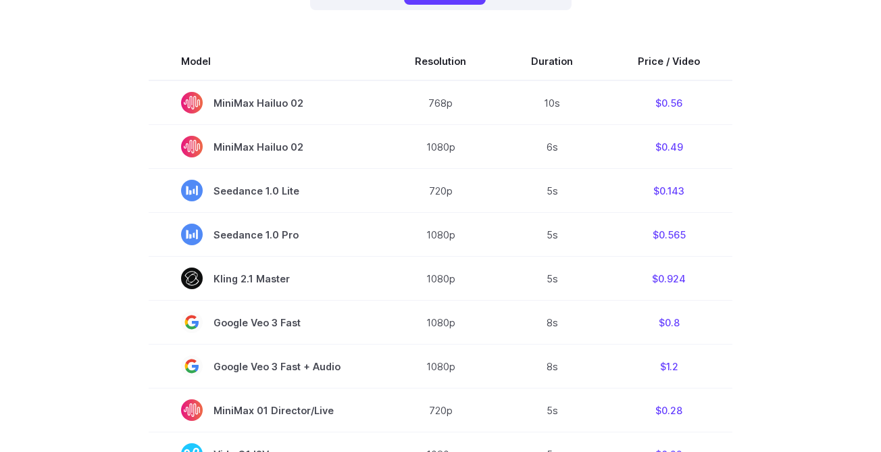
scroll to position [0, 0]
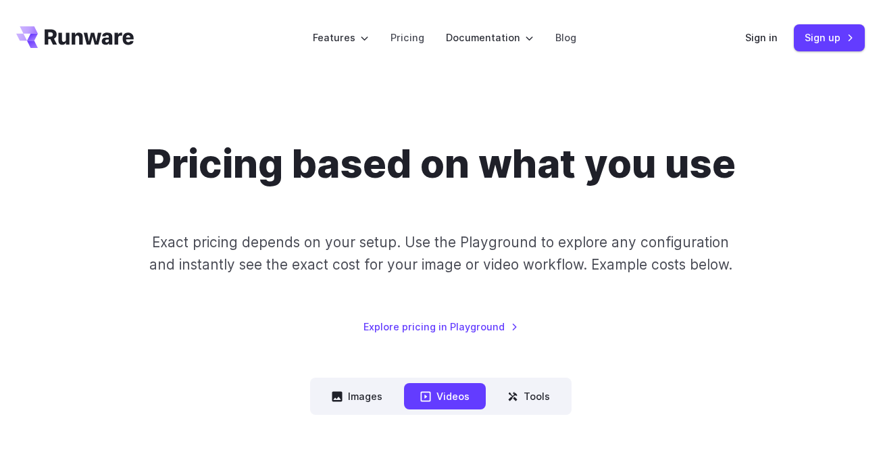
click at [120, 35] on icon "Go to /" at bounding box center [75, 37] width 118 height 22
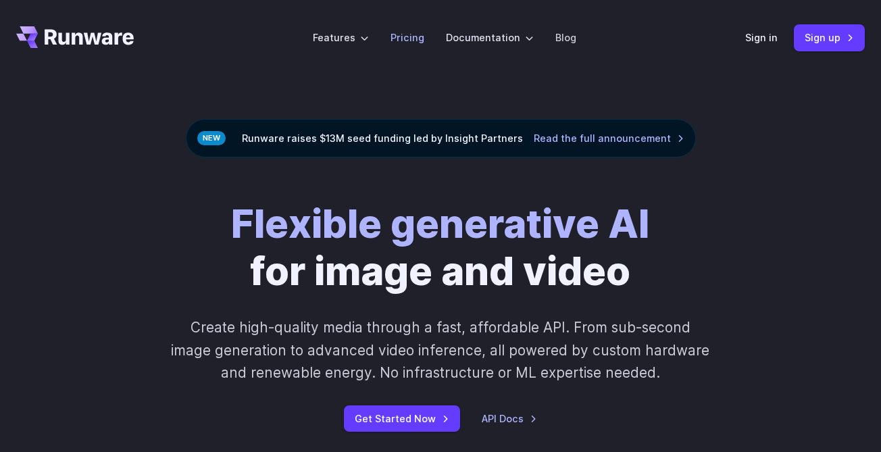
click at [412, 33] on link "Pricing" at bounding box center [407, 38] width 34 height 16
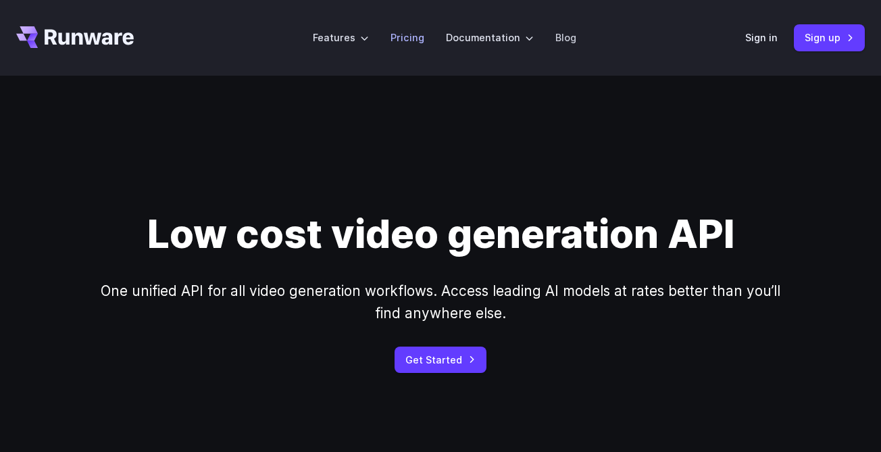
click at [401, 36] on link "Pricing" at bounding box center [407, 38] width 34 height 16
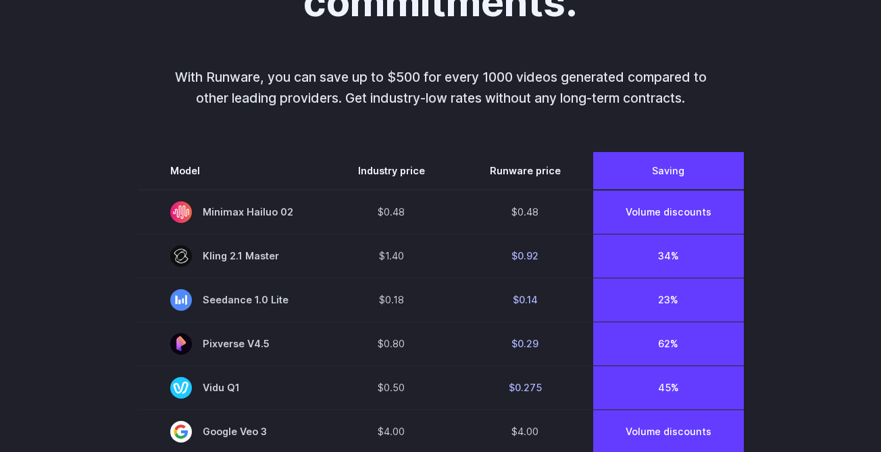
scroll to position [858, 0]
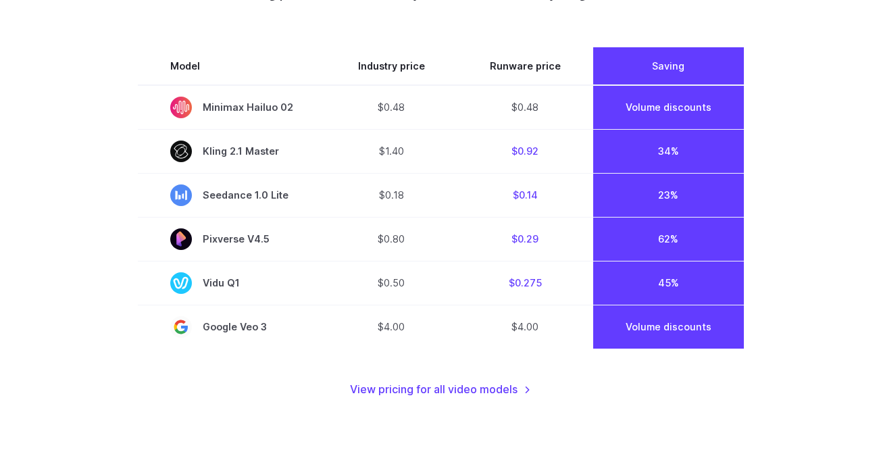
scroll to position [1045, 0]
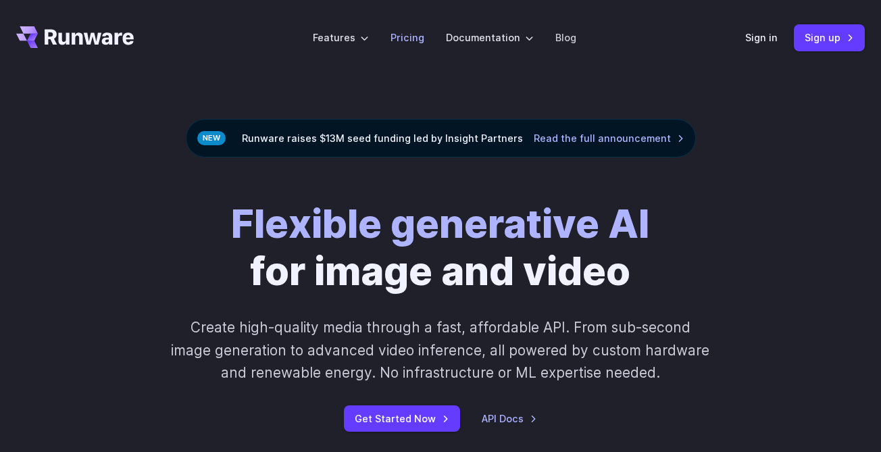
click at [421, 42] on link "Pricing" at bounding box center [407, 38] width 34 height 16
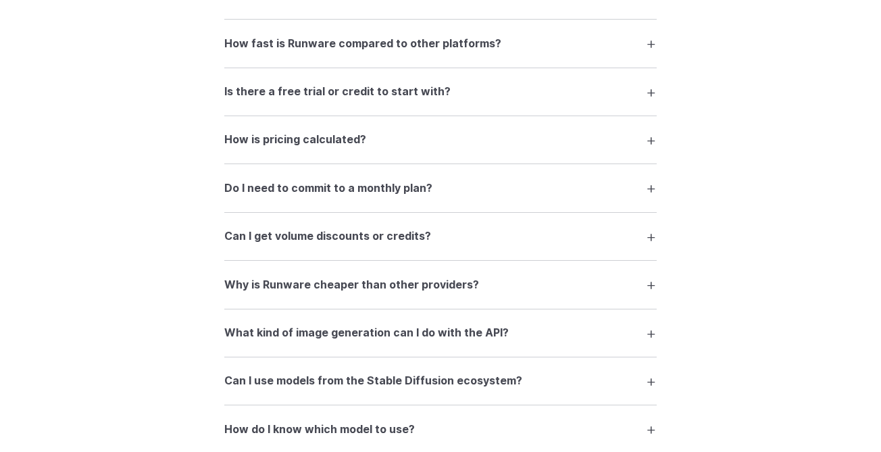
scroll to position [1988, 0]
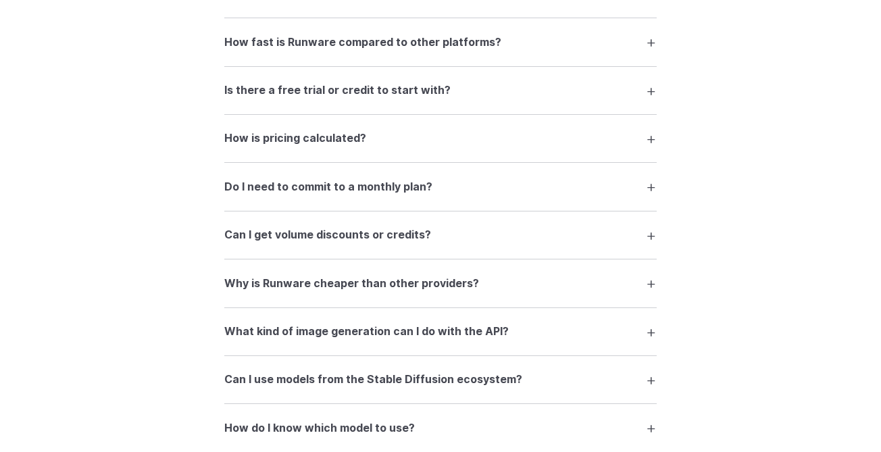
click at [327, 129] on details "How is pricing calculated? Pricing depends on the model, resolution, and durati…" at bounding box center [440, 139] width 432 height 48
click at [332, 142] on h3 "How is pricing calculated?" at bounding box center [295, 139] width 142 height 18
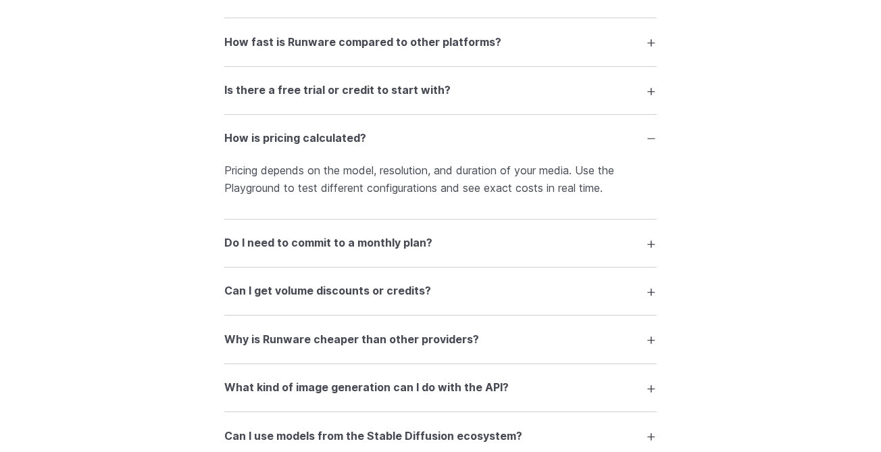
click at [290, 252] on h3 "Do I need to commit to a monthly plan?" at bounding box center [328, 243] width 208 height 18
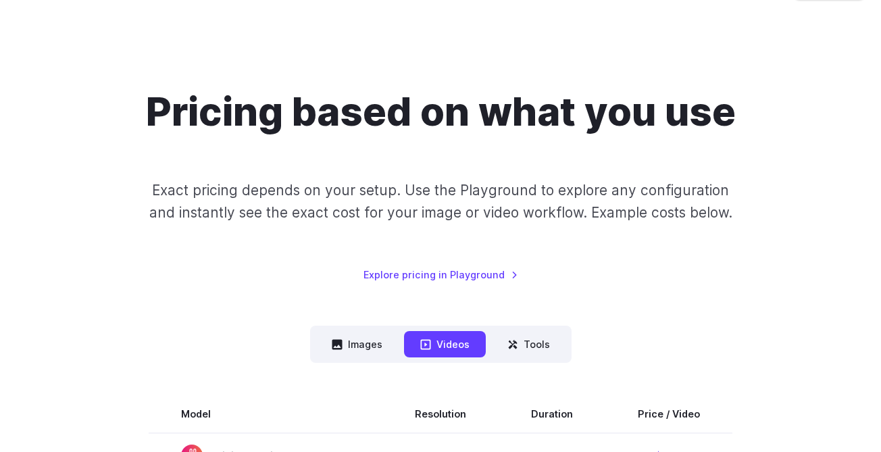
scroll to position [53, 0]
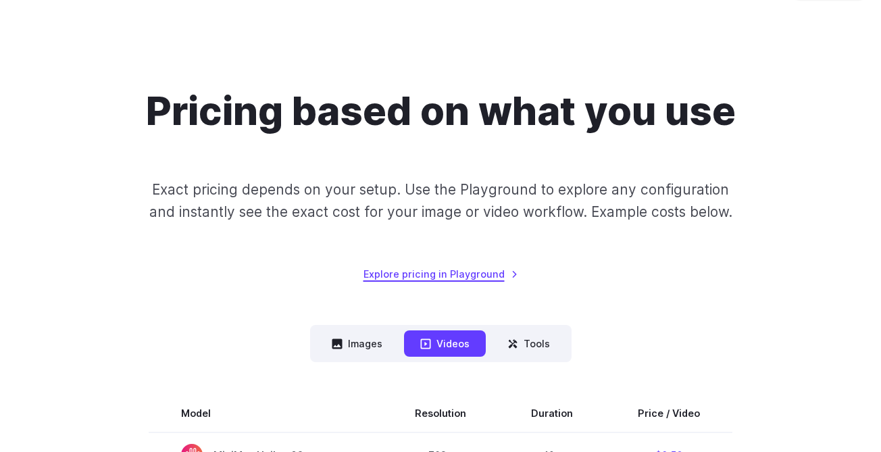
click at [434, 273] on link "Explore pricing in Playground" at bounding box center [440, 274] width 155 height 16
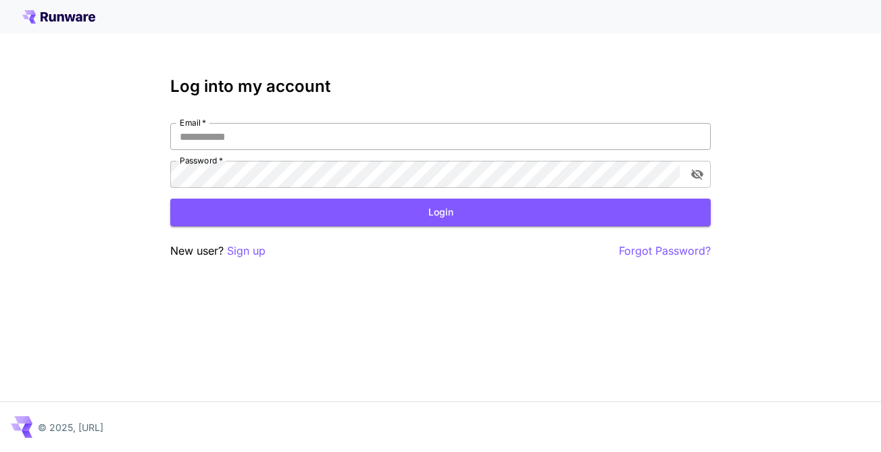
click at [278, 140] on input "Email   *" at bounding box center [440, 136] width 540 height 27
click at [245, 249] on p "Sign up" at bounding box center [246, 251] width 39 height 17
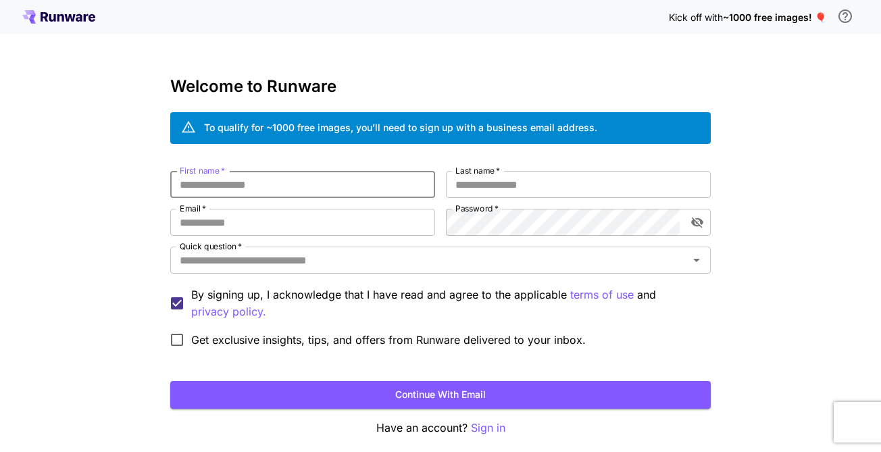
click at [270, 185] on input "First name   *" at bounding box center [302, 184] width 265 height 27
type input "*"
type input "****"
click at [478, 188] on input "Last name   *" at bounding box center [578, 184] width 265 height 27
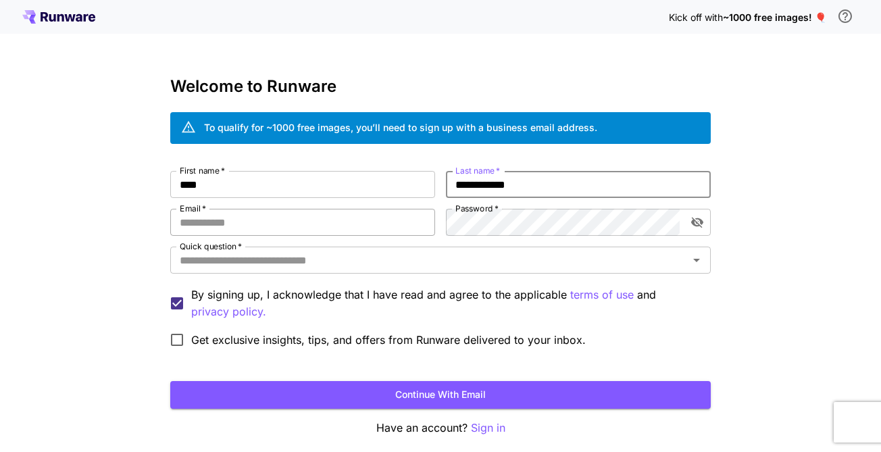
type input "**********"
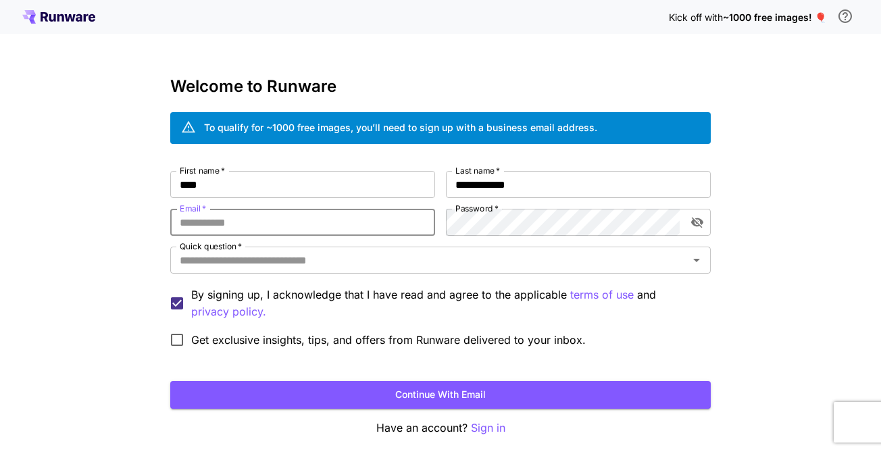
click at [349, 222] on input "Email   *" at bounding box center [302, 222] width 265 height 27
drag, startPoint x: 349, startPoint y: 226, endPoint x: 153, endPoint y: 198, distance: 198.5
click at [153, 199] on div "**********" at bounding box center [440, 254] width 881 height 509
type input "**********"
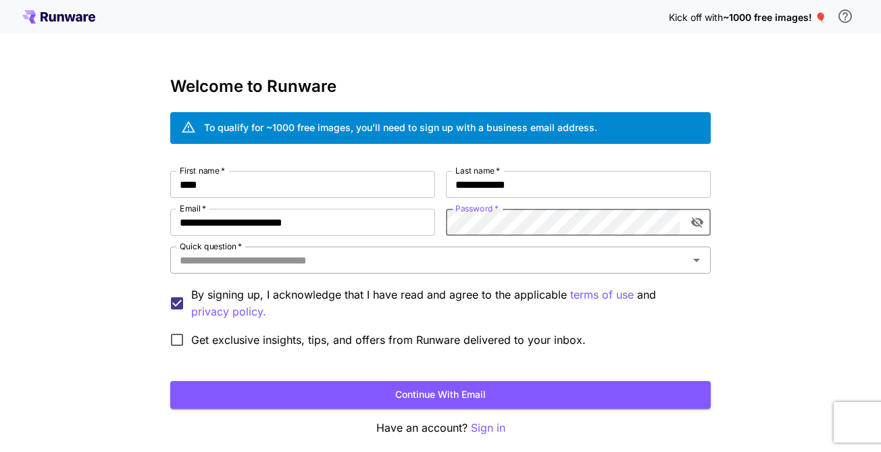
click at [370, 266] on input "Quick question   *" at bounding box center [429, 260] width 510 height 19
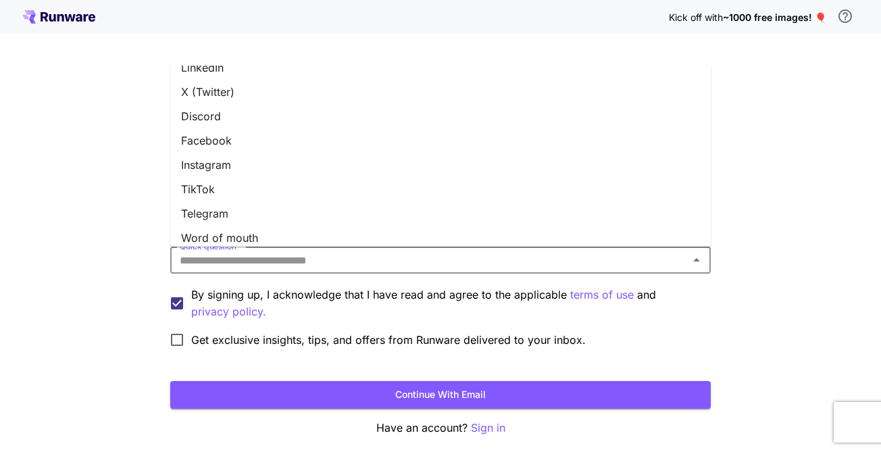
scroll to position [195, 0]
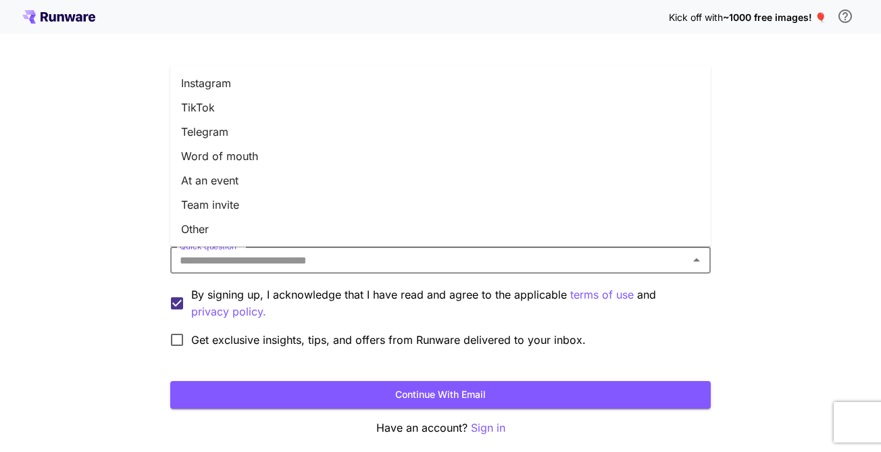
click at [243, 229] on li "Other" at bounding box center [440, 229] width 540 height 24
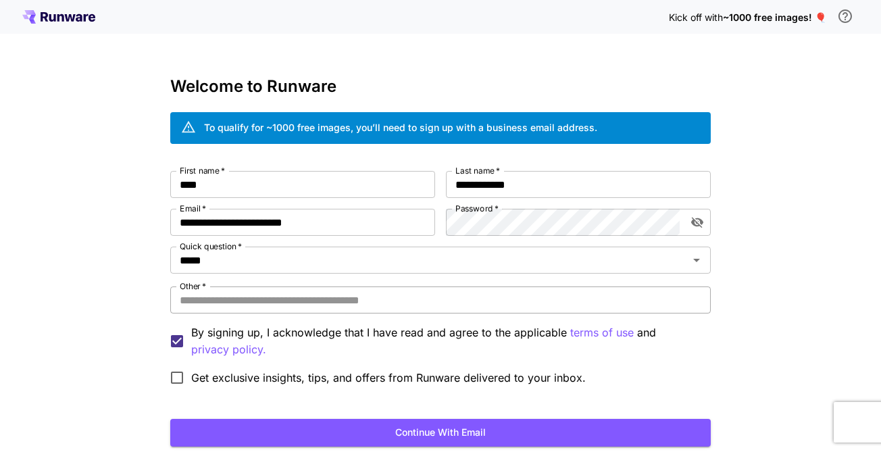
click at [243, 298] on input "Other   *" at bounding box center [440, 299] width 540 height 27
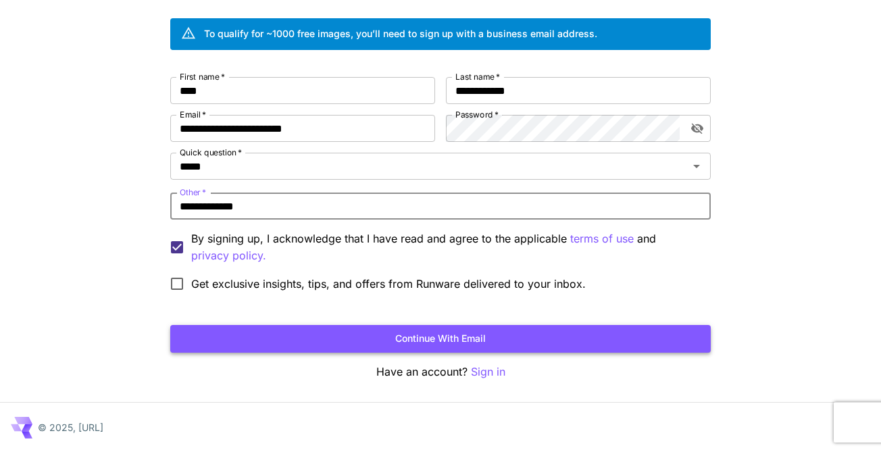
type input "**********"
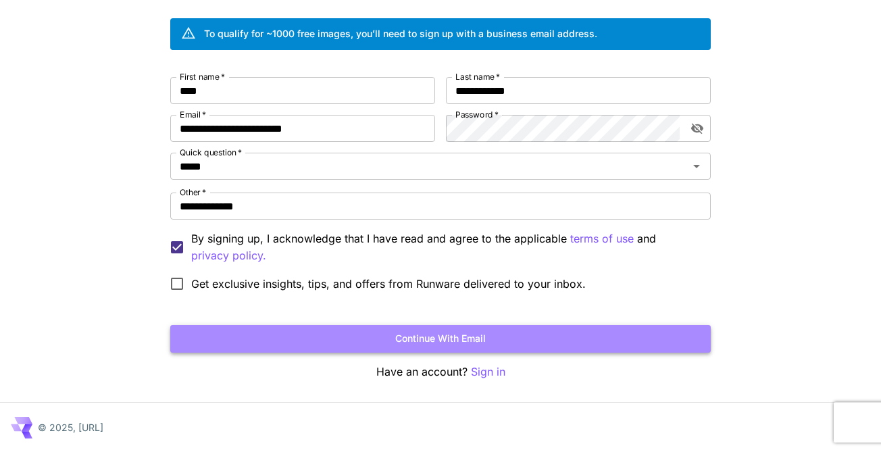
click at [357, 342] on button "Continue with email" at bounding box center [440, 339] width 540 height 28
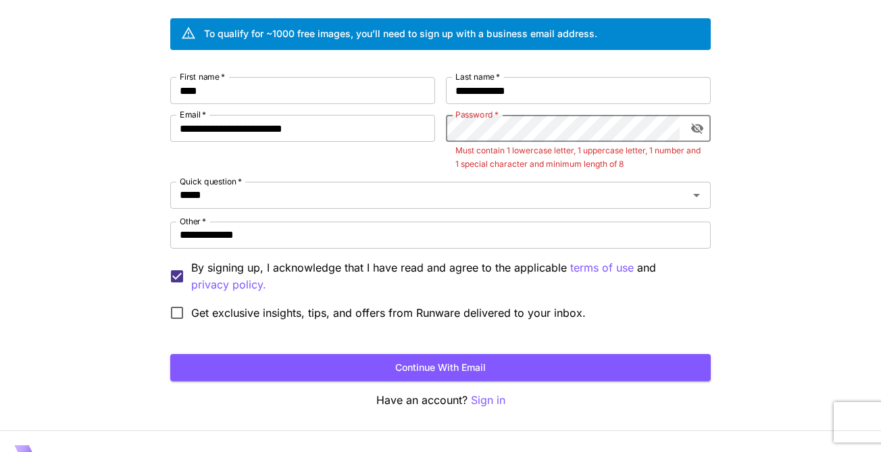
click at [687, 124] on button "toggle password visibility" at bounding box center [697, 128] width 24 height 24
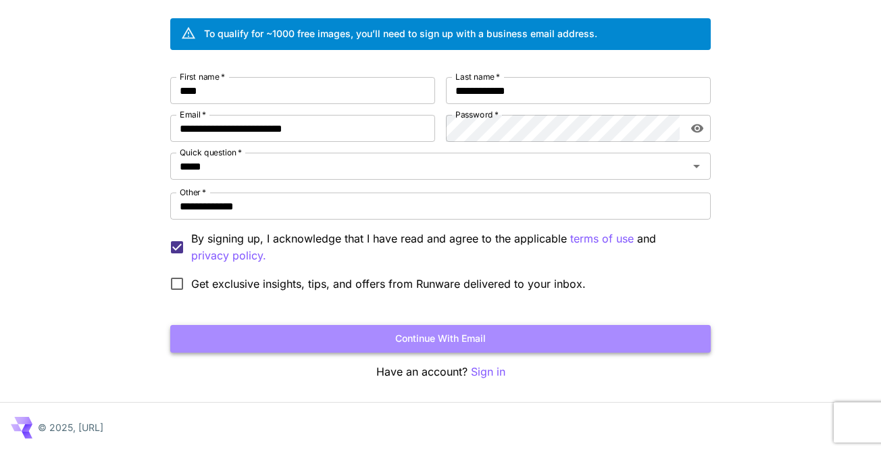
click at [399, 340] on button "Continue with email" at bounding box center [440, 339] width 540 height 28
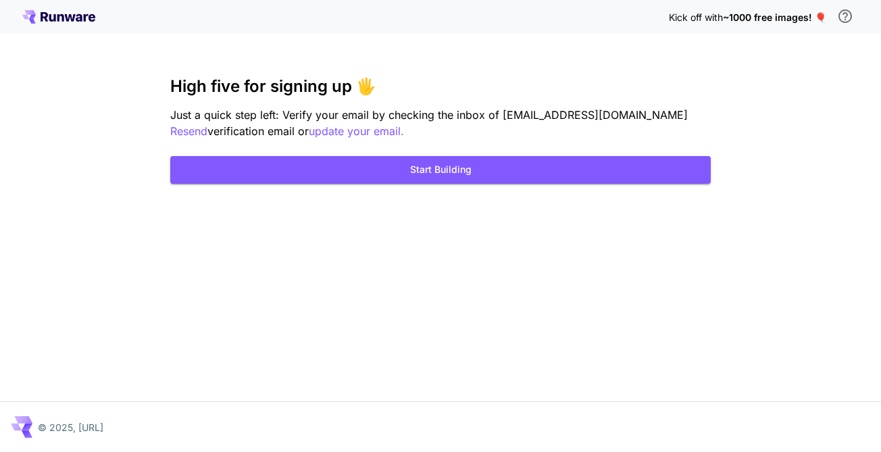
click at [338, 107] on p "Just a quick step left: Verify your email by checking the inbox of aovchynnykov…" at bounding box center [440, 123] width 540 height 33
click at [413, 162] on button "Start Building" at bounding box center [440, 170] width 540 height 28
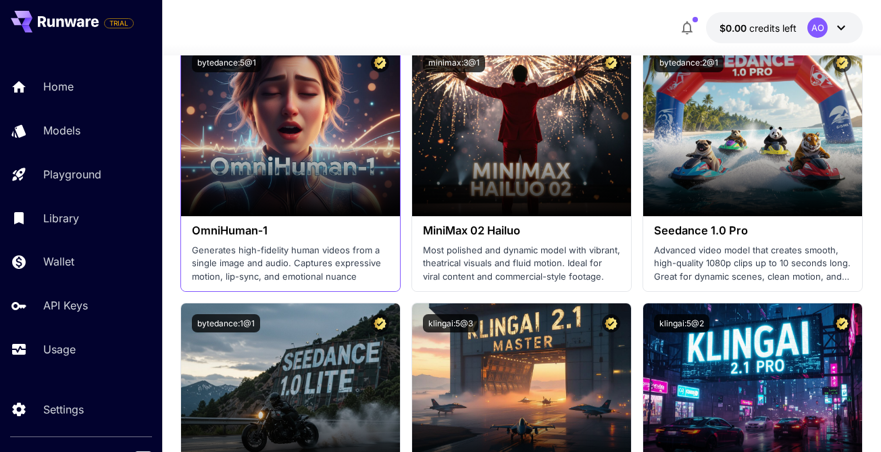
scroll to position [554, 0]
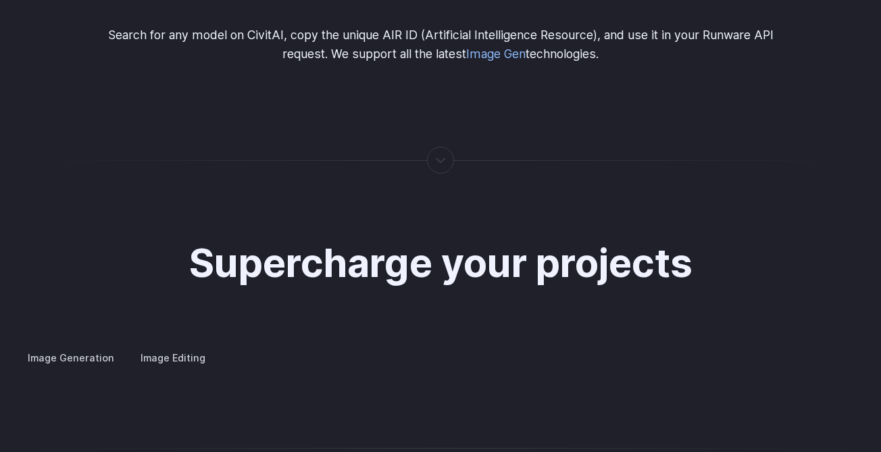
scroll to position [2609, 0]
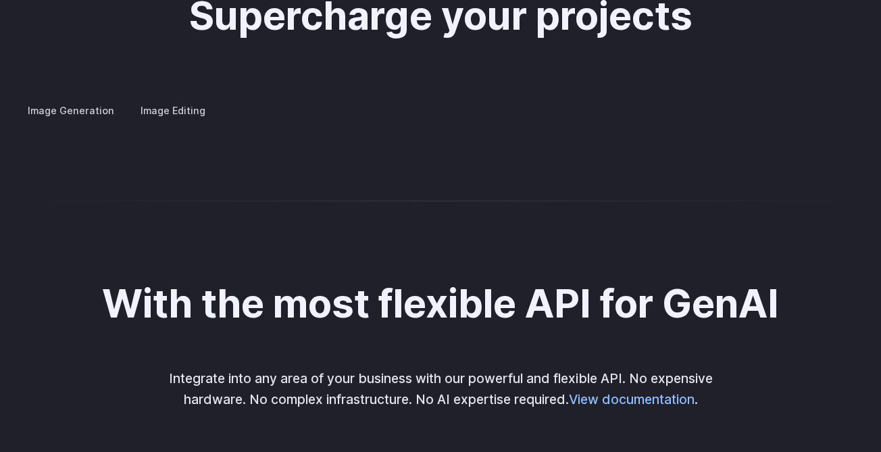
click at [0, 0] on details "Concept design Quickly ideate and polish new concepts, from character design, t…" at bounding box center [0, 0] width 0 height 0
click at [0, 0] on summary "Concept design" at bounding box center [0, 0] width 0 height 0
click at [0, 0] on details "Creative styling Generate fun, unique images without photo editing or graphic d…" at bounding box center [0, 0] width 0 height 0
click at [0, 0] on summary "Product design" at bounding box center [0, 0] width 0 height 0
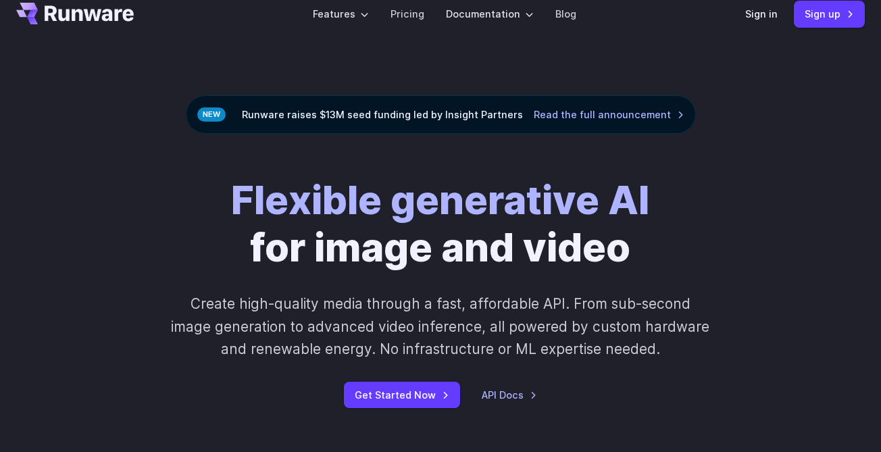
scroll to position [0, 0]
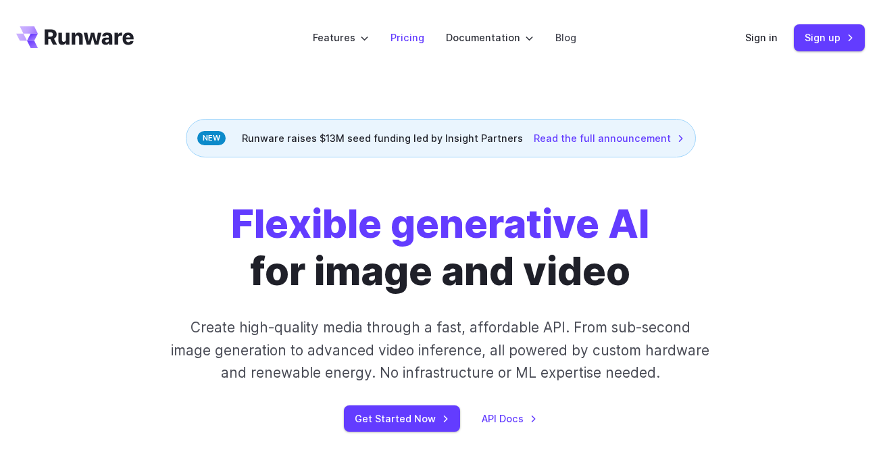
click at [414, 40] on link "Pricing" at bounding box center [407, 38] width 34 height 16
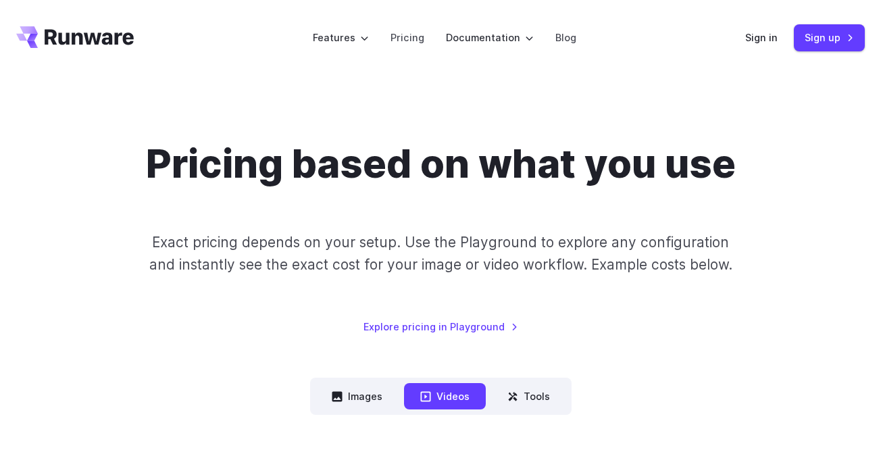
click at [109, 41] on icon "Go to /" at bounding box center [89, 37] width 89 height 16
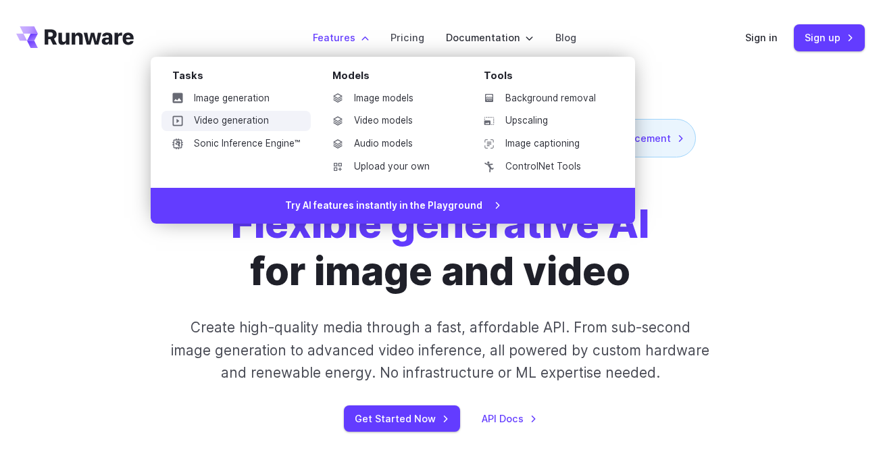
click at [242, 118] on link "Video generation" at bounding box center [235, 121] width 149 height 20
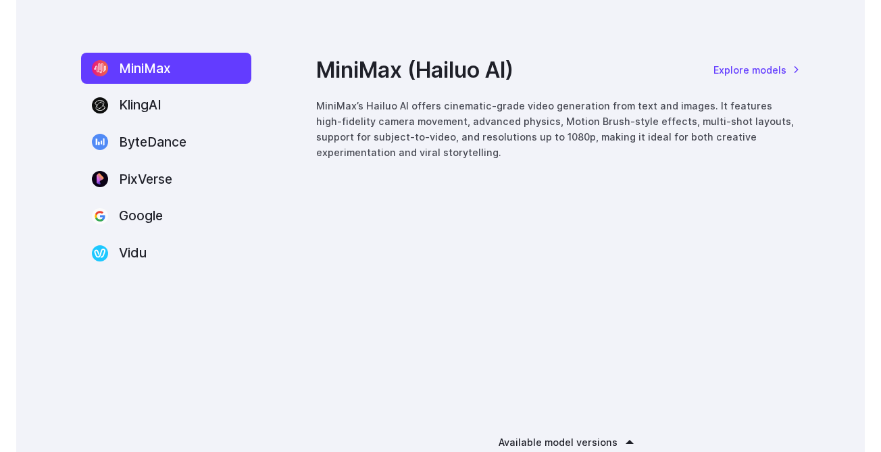
scroll to position [1821, 0]
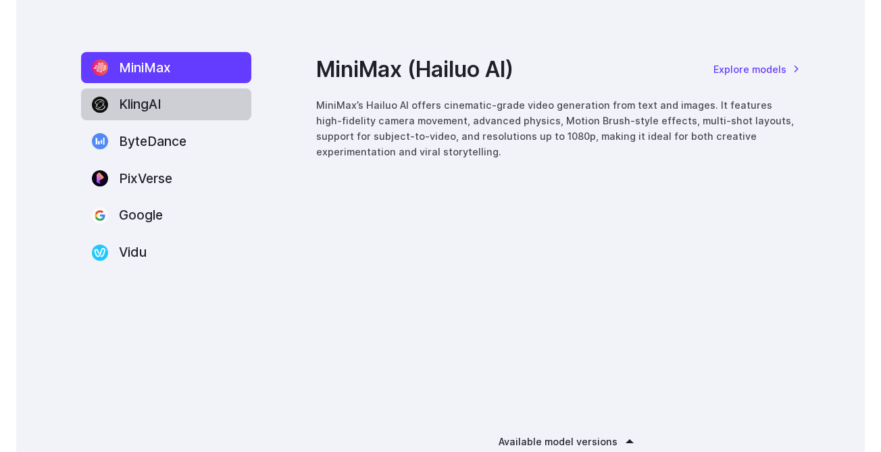
click at [201, 109] on label "KlingAI" at bounding box center [166, 104] width 170 height 32
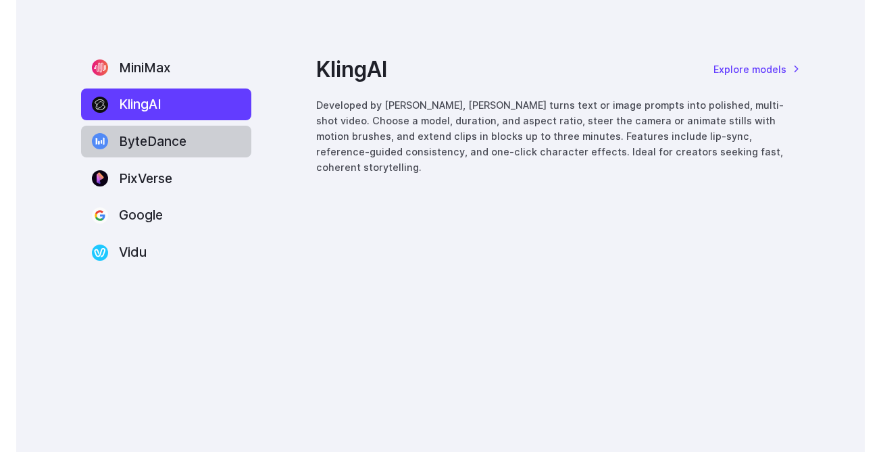
click at [188, 136] on label "ByteDance" at bounding box center [166, 142] width 170 height 32
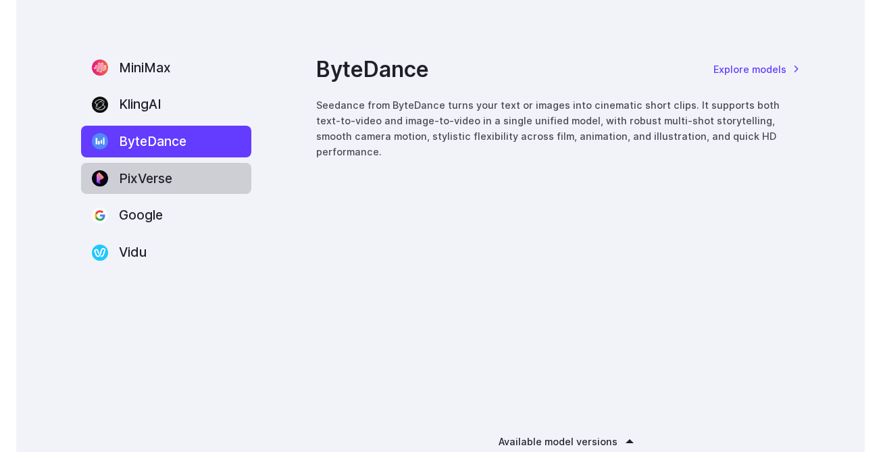
click at [184, 166] on label "PixVerse" at bounding box center [166, 179] width 170 height 32
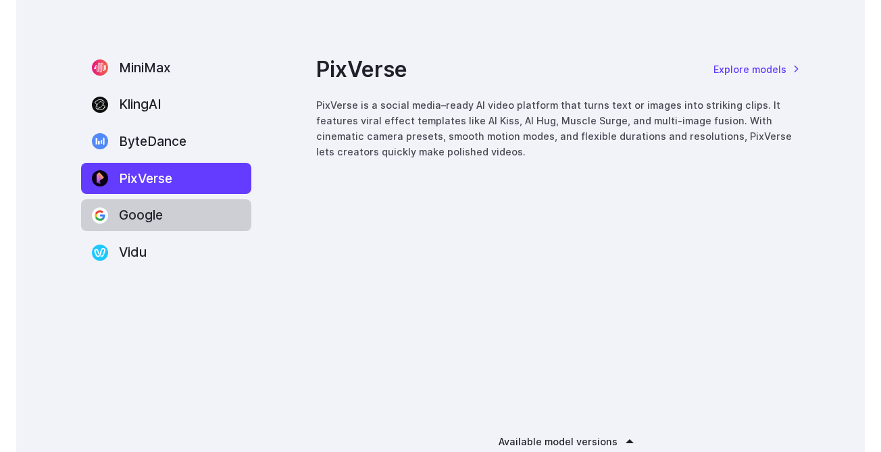
click at [180, 218] on label "Google" at bounding box center [166, 215] width 170 height 32
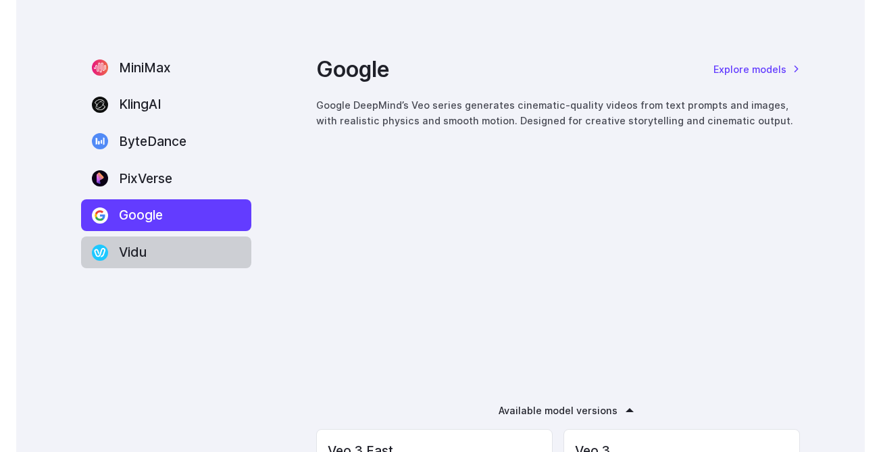
click at [175, 255] on label "Vidu" at bounding box center [166, 252] width 170 height 32
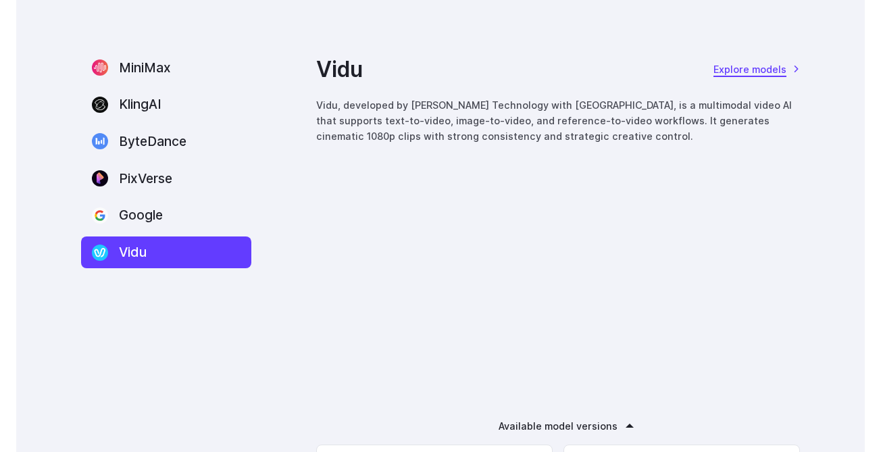
click at [777, 68] on link "Explore models" at bounding box center [756, 69] width 86 height 16
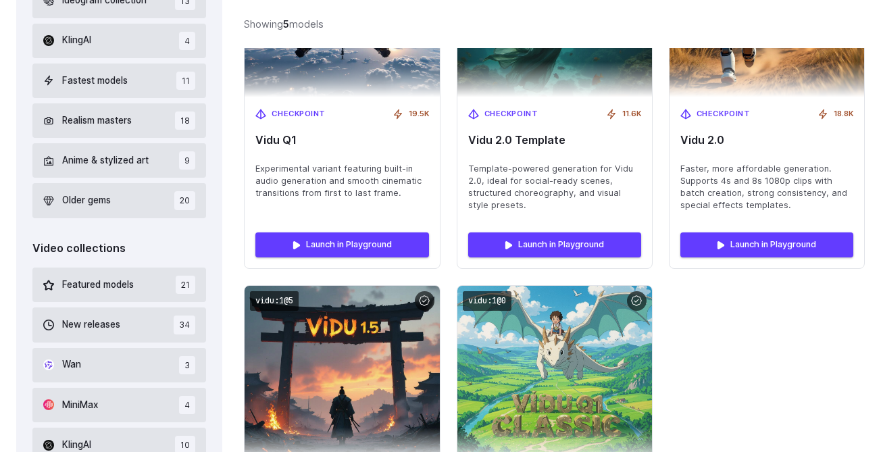
scroll to position [617, 0]
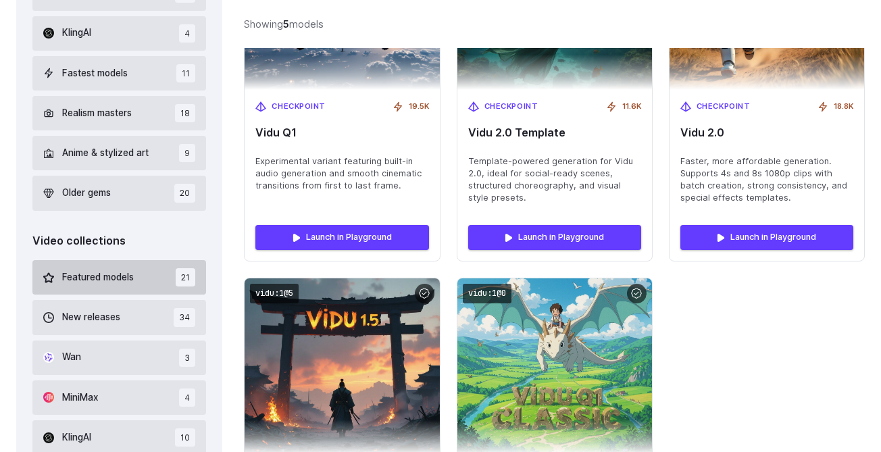
click at [115, 278] on span "Featured models" at bounding box center [98, 277] width 72 height 15
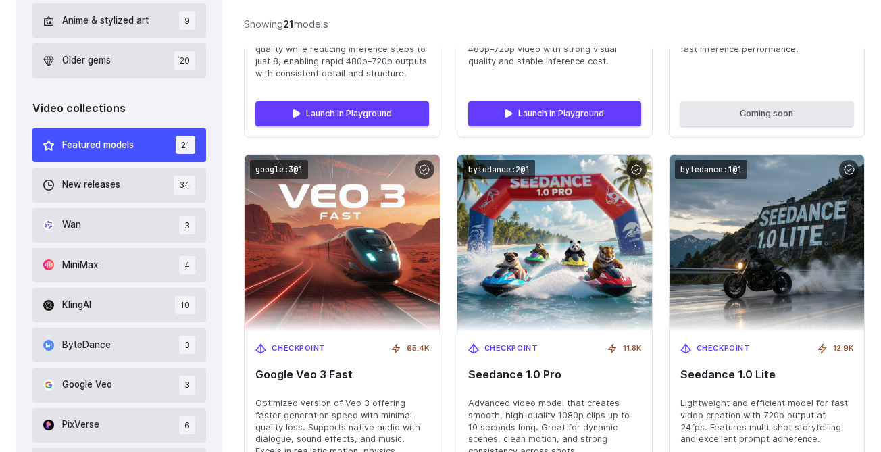
scroll to position [671, 0]
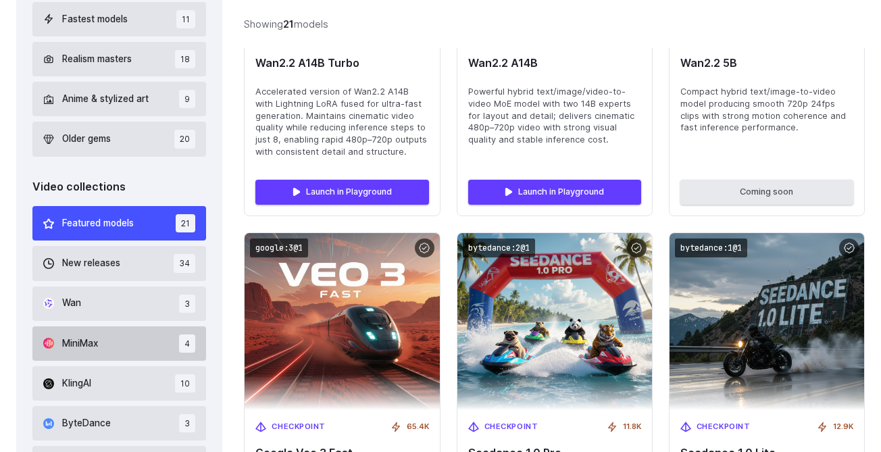
click at [68, 346] on span "MiniMax" at bounding box center [80, 343] width 36 height 15
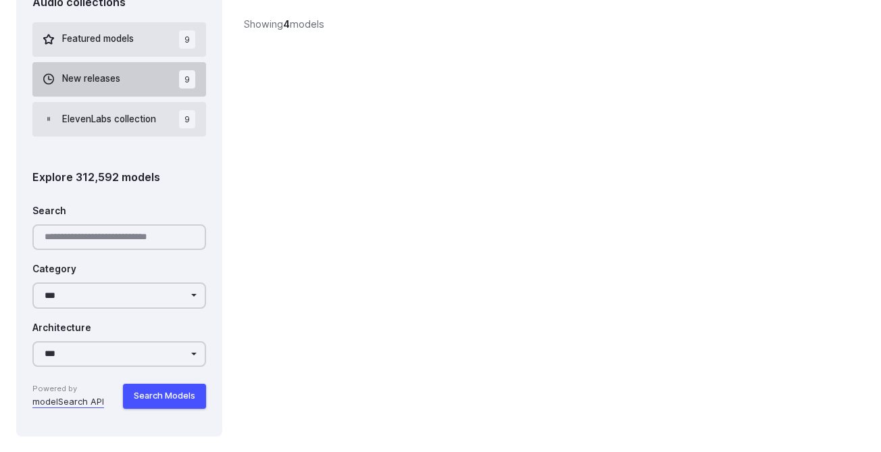
scroll to position [1259, 0]
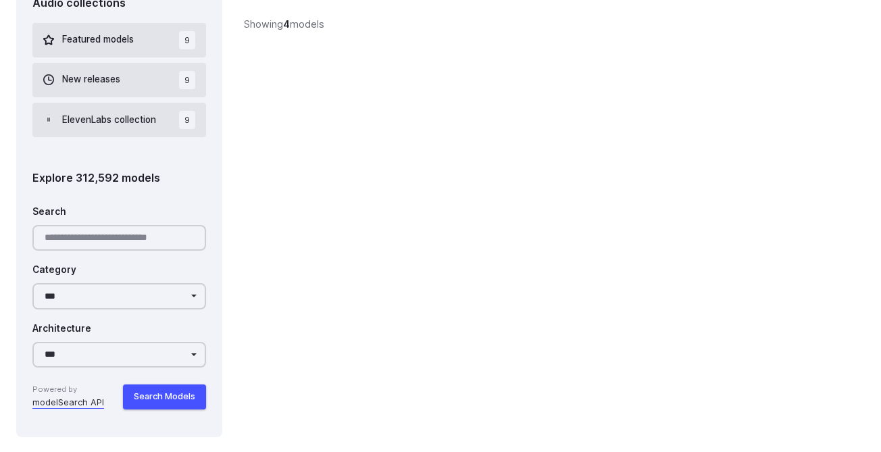
click at [141, 282] on div "**********" at bounding box center [119, 282] width 174 height 53
click at [141, 302] on select "**********" at bounding box center [119, 296] width 174 height 26
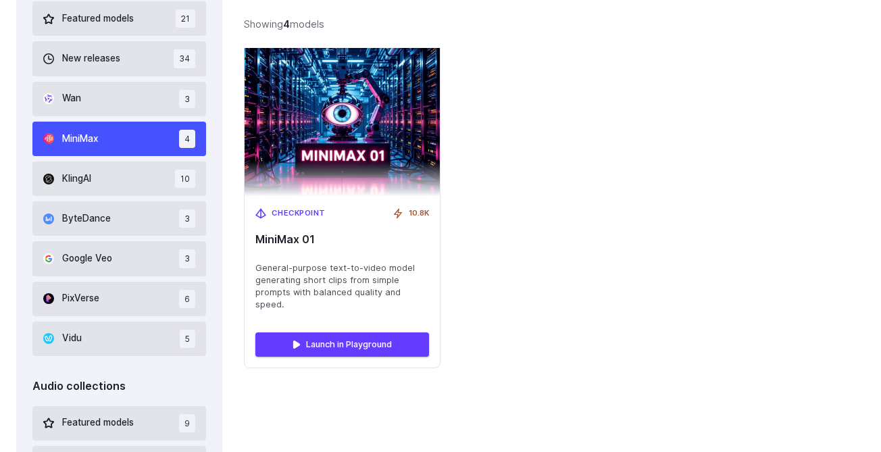
scroll to position [0, 0]
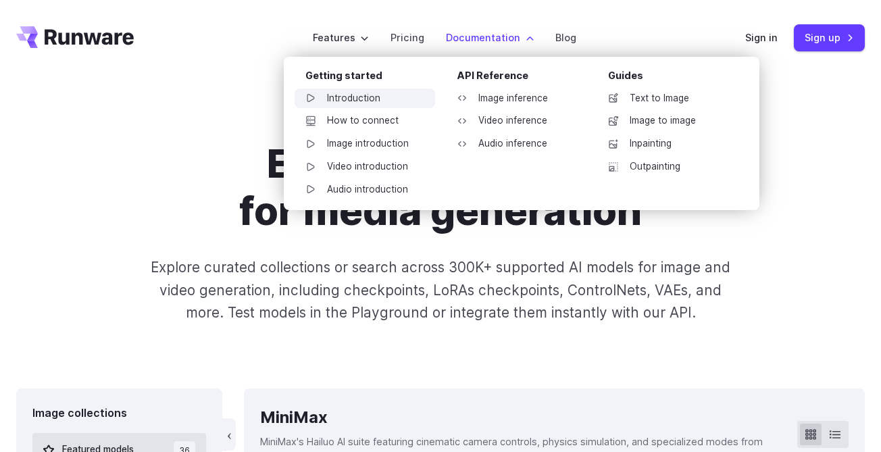
click at [363, 91] on link "Introduction" at bounding box center [365, 98] width 141 height 20
